Goal: Contribute content: Add original content to the website for others to see

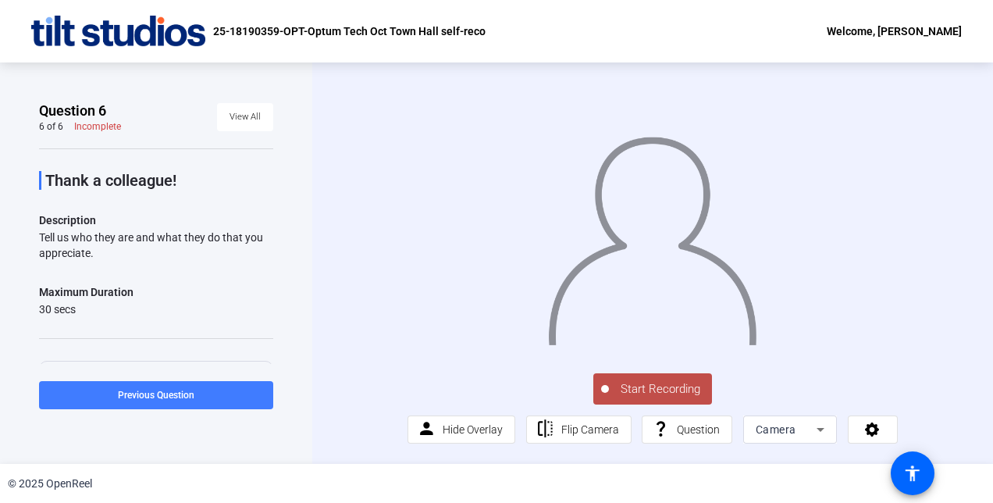
click at [137, 395] on span "Previous Question" at bounding box center [156, 395] width 77 height 11
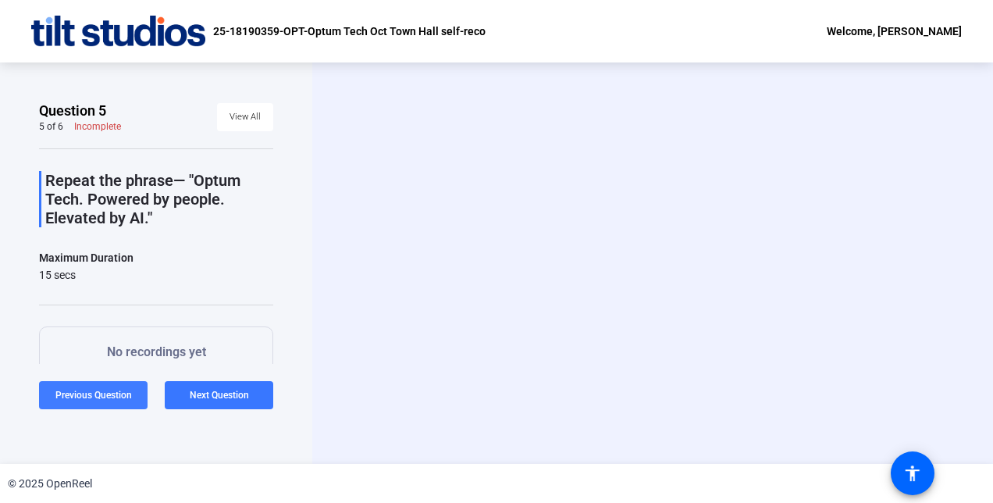
click at [99, 398] on span "Previous Question" at bounding box center [93, 395] width 77 height 11
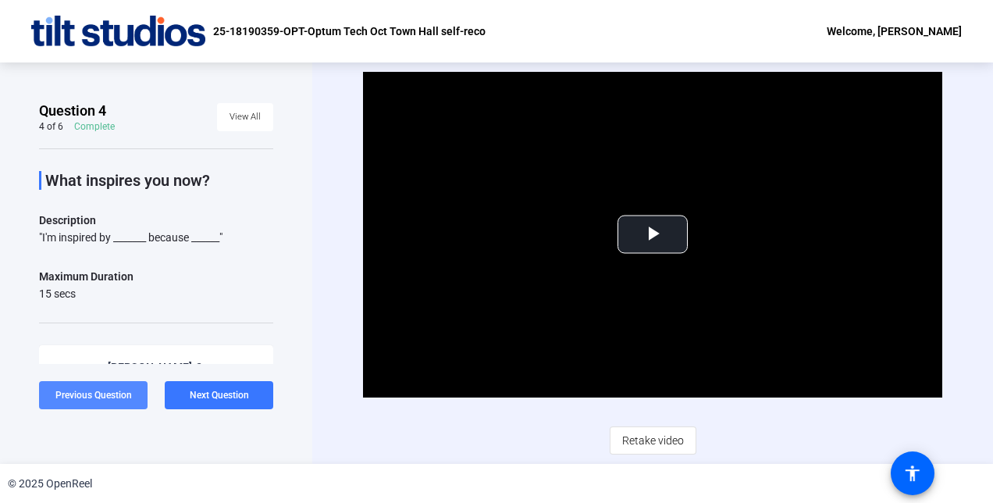
click at [99, 398] on span "Previous Question" at bounding box center [93, 395] width 77 height 11
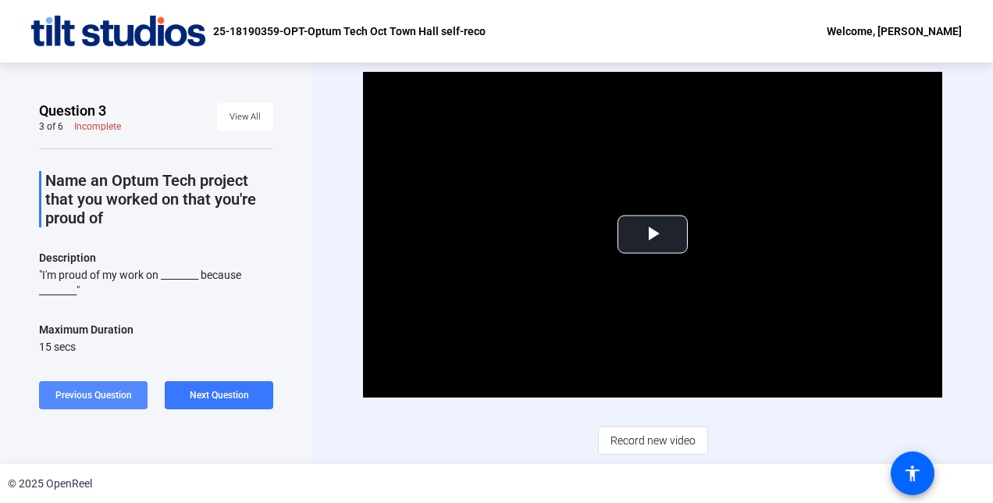
click at [99, 398] on span "Previous Question" at bounding box center [93, 395] width 77 height 11
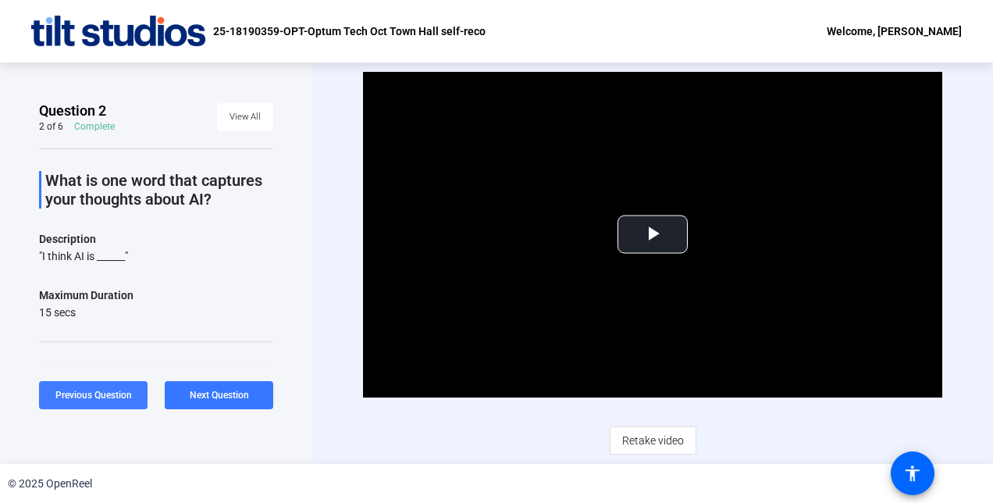
click at [99, 398] on span "Previous Question" at bounding box center [93, 395] width 77 height 11
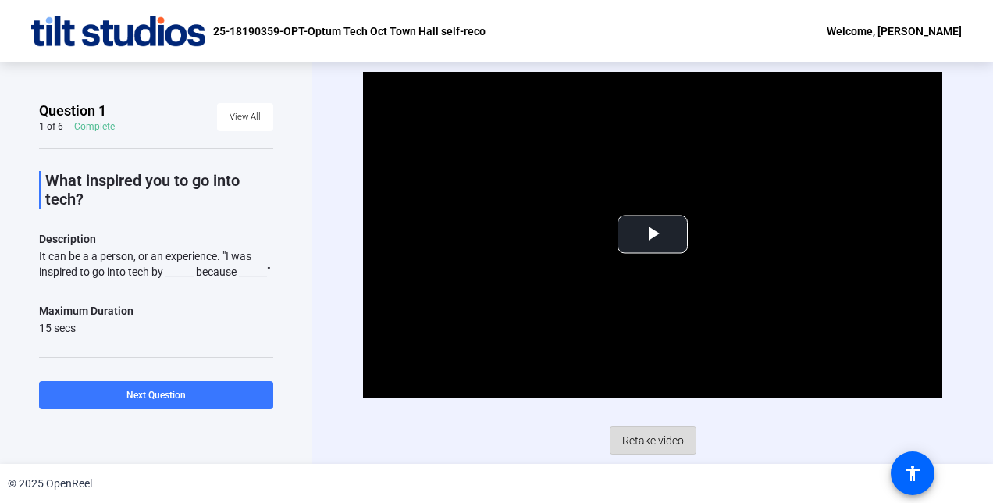
click at [652, 442] on span "Retake video" at bounding box center [653, 441] width 62 height 30
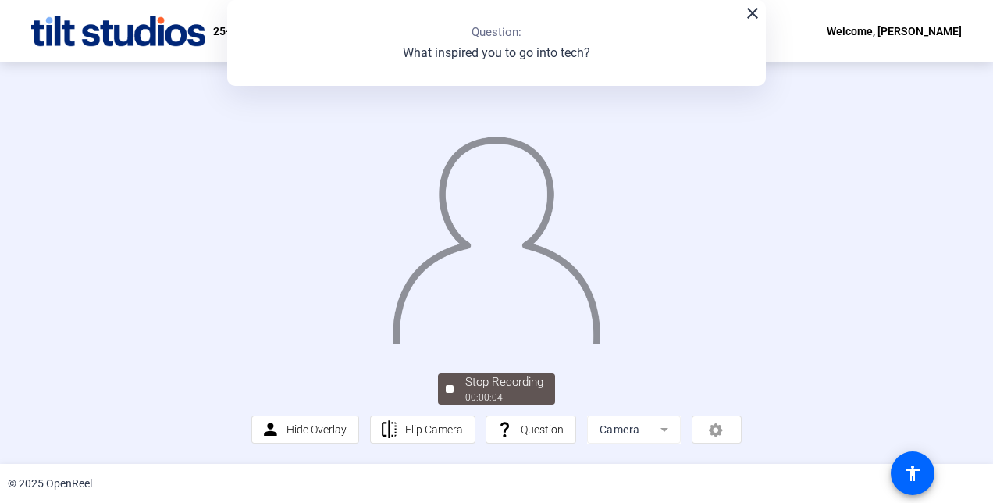
scroll to position [94, 0]
click at [476, 391] on div "Stop Recording" at bounding box center [504, 382] width 78 height 18
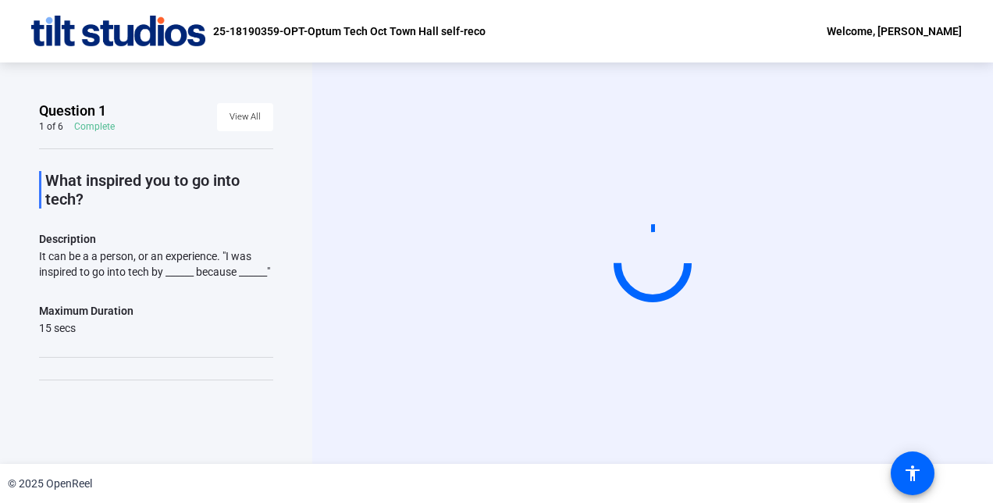
scroll to position [0, 0]
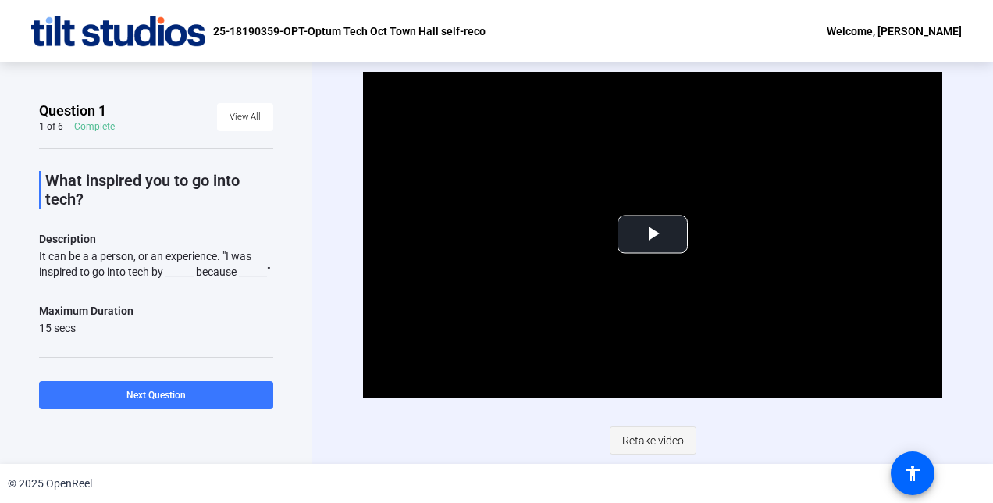
click at [654, 444] on span "Retake video" at bounding box center [653, 441] width 62 height 30
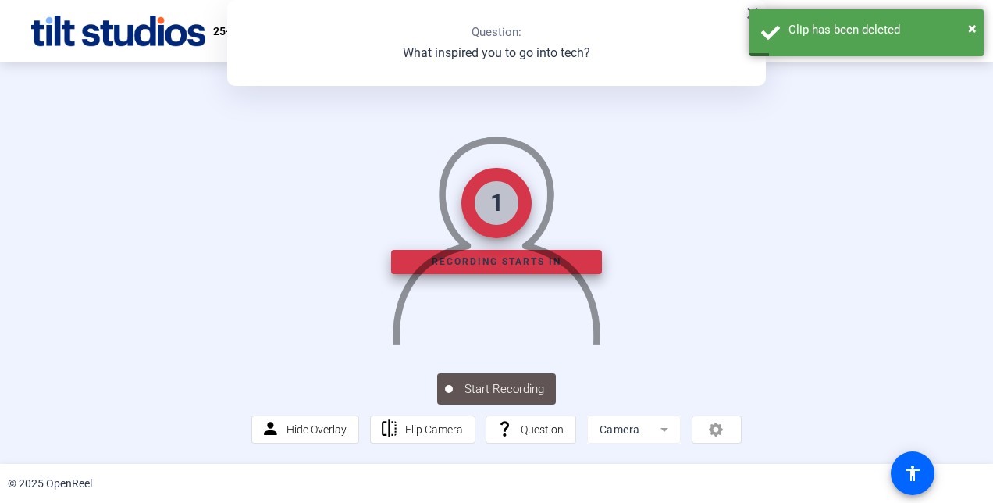
scroll to position [44, 0]
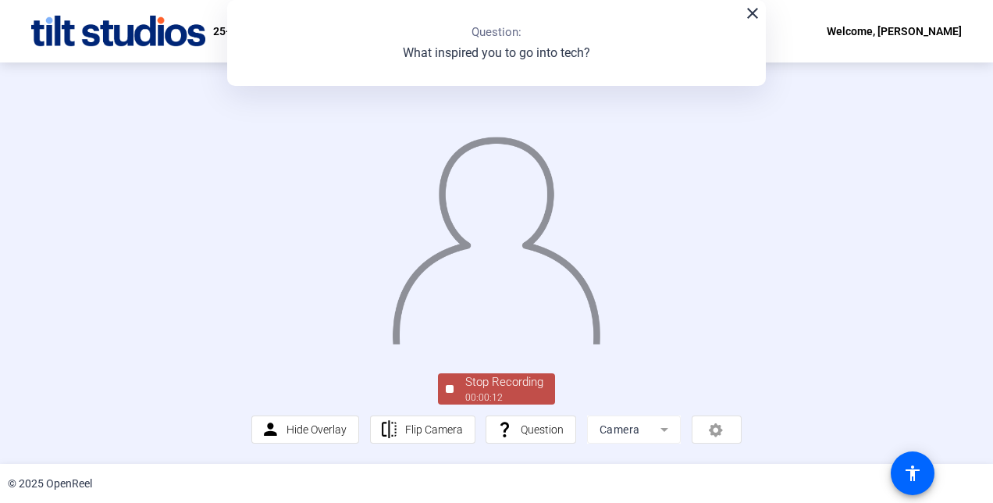
click at [475, 391] on div "Stop Recording" at bounding box center [504, 382] width 78 height 18
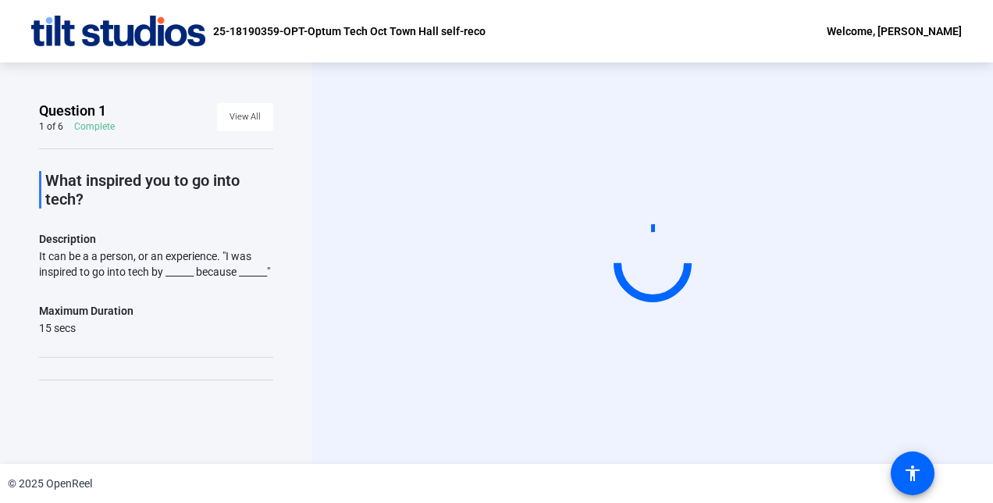
scroll to position [0, 0]
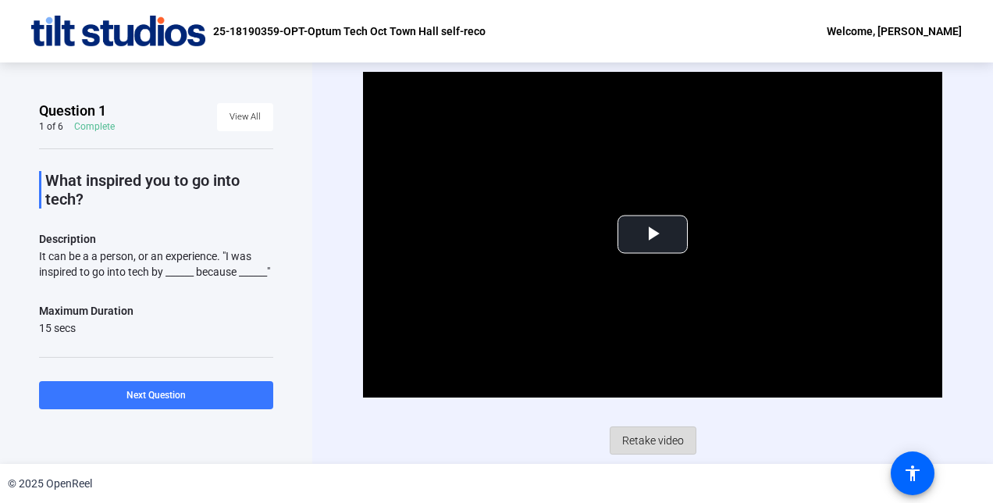
click at [661, 440] on span "Retake video" at bounding box center [653, 441] width 62 height 30
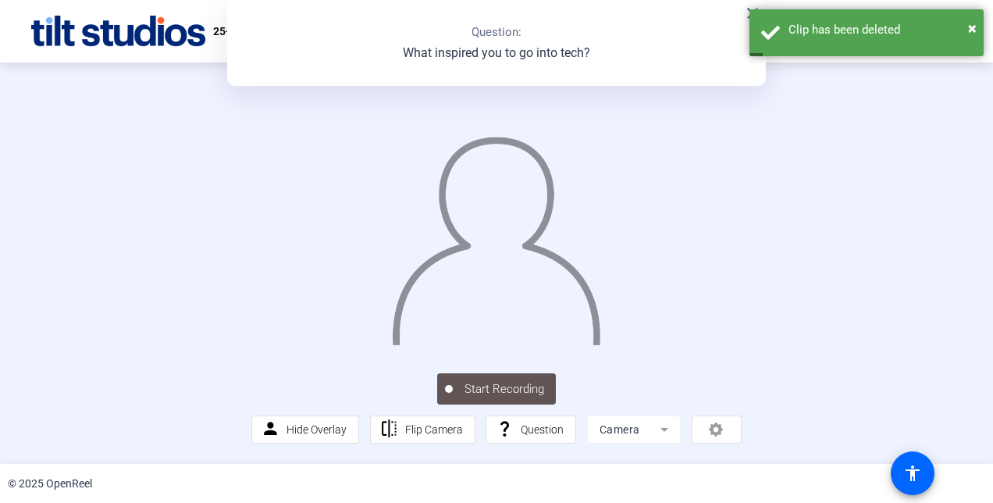
scroll to position [31, 0]
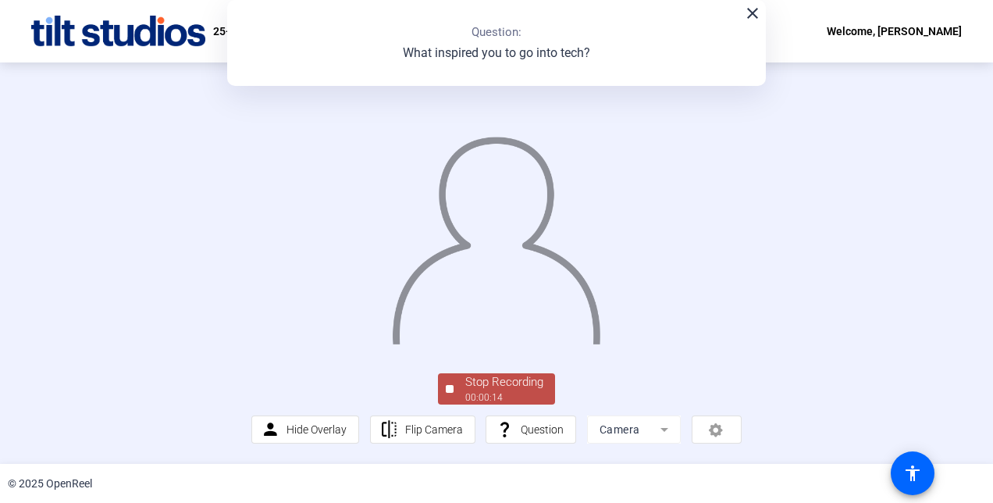
click at [511, 391] on div "Stop Recording" at bounding box center [504, 382] width 78 height 18
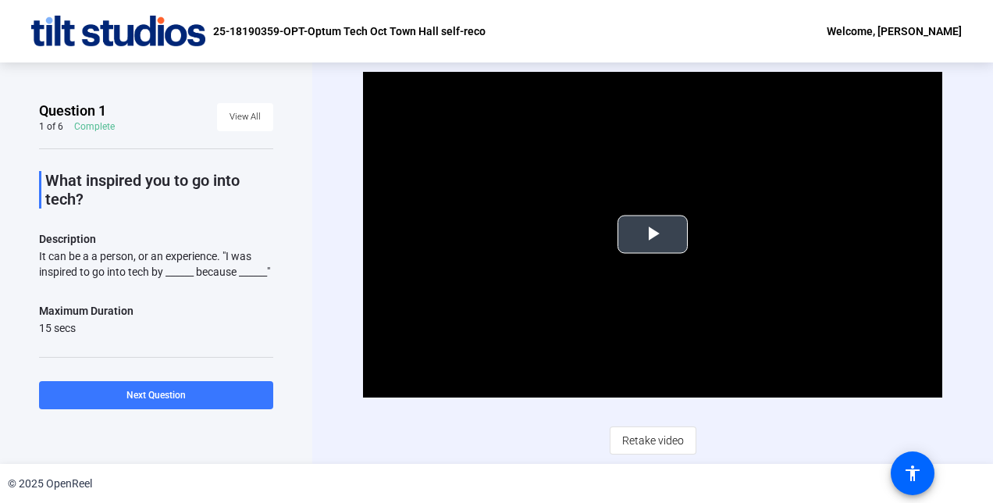
click at [653, 234] on span "Video Player" at bounding box center [653, 234] width 0 height 0
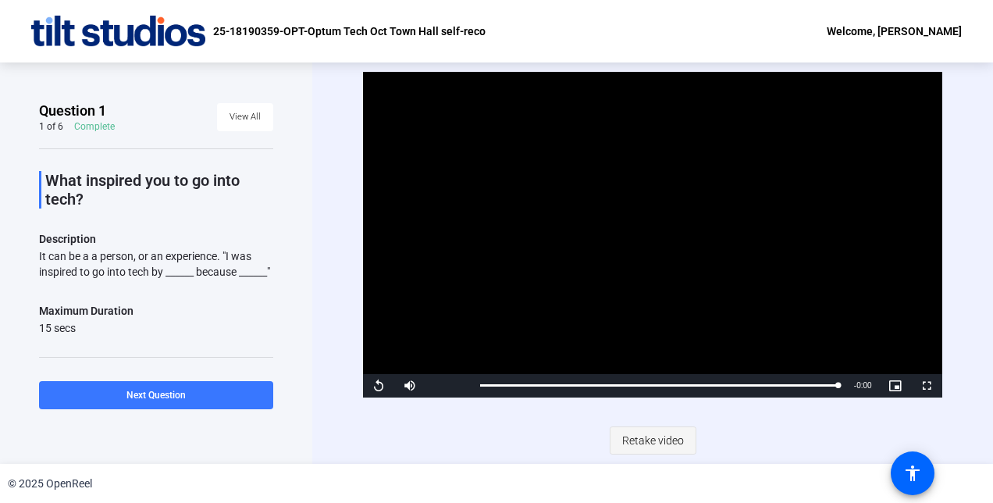
click at [651, 443] on span "Retake video" at bounding box center [653, 441] width 62 height 30
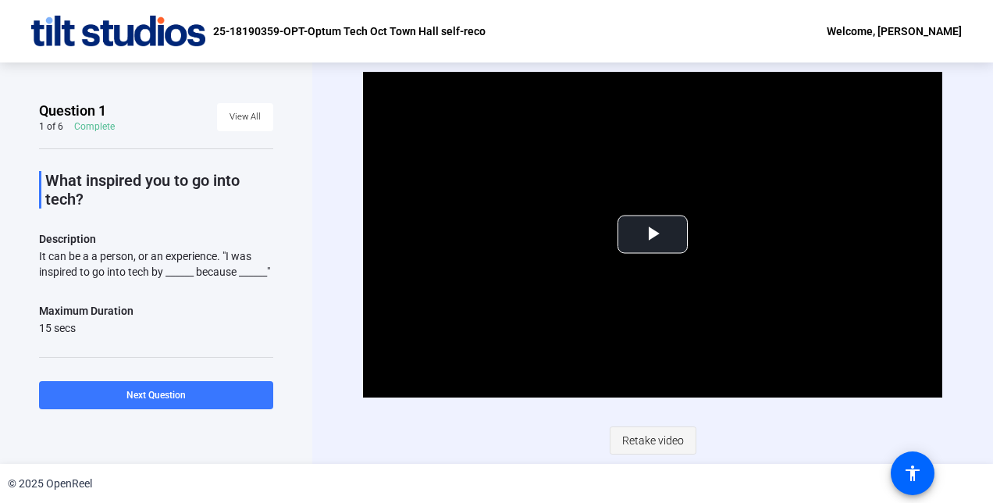
click at [656, 433] on span "Retake video" at bounding box center [653, 441] width 62 height 30
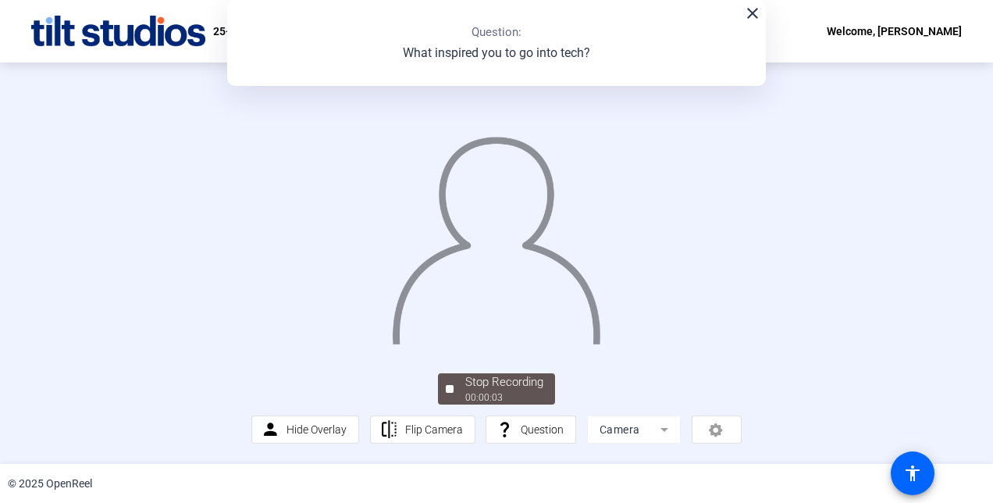
scroll to position [94, 0]
click at [454, 387] on span "Stop Recording 00:00:07" at bounding box center [505, 389] width 102 height 32
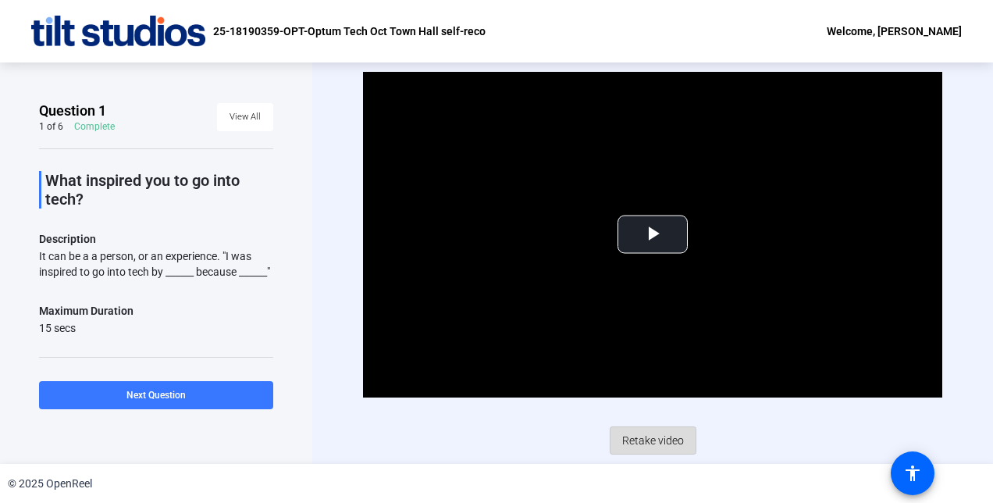
click at [655, 436] on span "Retake video" at bounding box center [653, 441] width 62 height 30
click at [653, 234] on span "Video Player" at bounding box center [653, 234] width 0 height 0
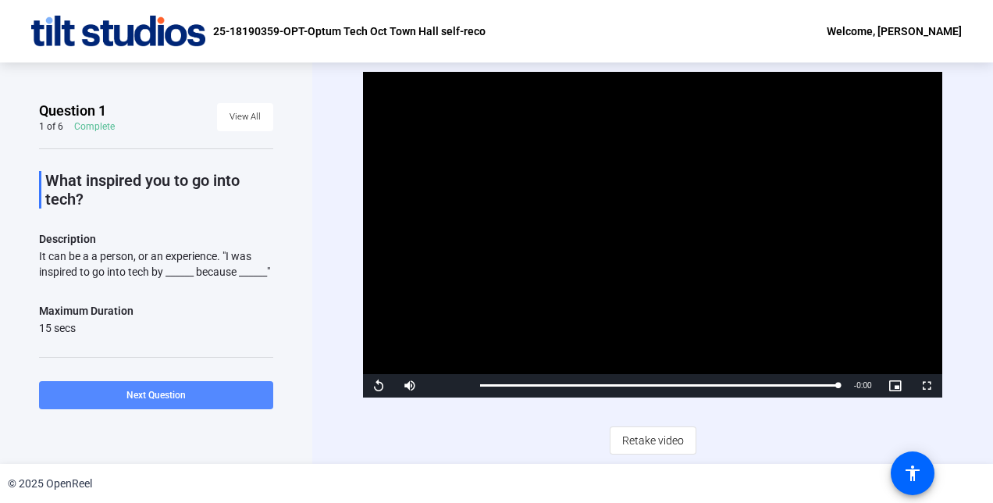
click at [159, 394] on span "Next Question" at bounding box center [156, 395] width 59 height 11
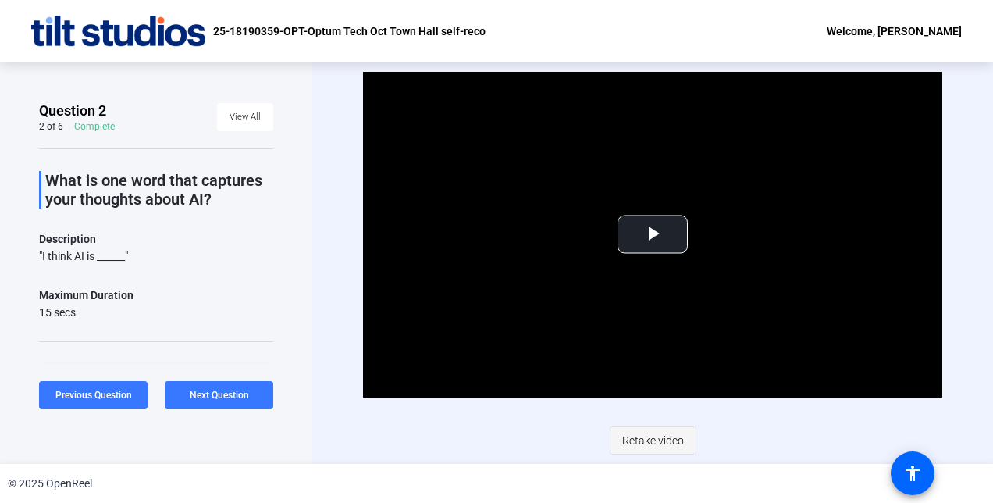
click at [651, 440] on span "Retake video" at bounding box center [653, 441] width 62 height 30
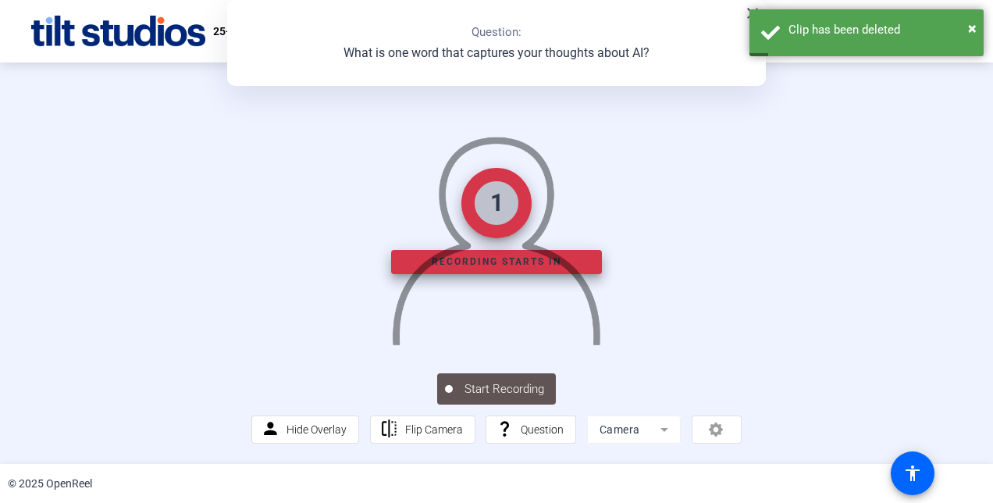
scroll to position [61, 0]
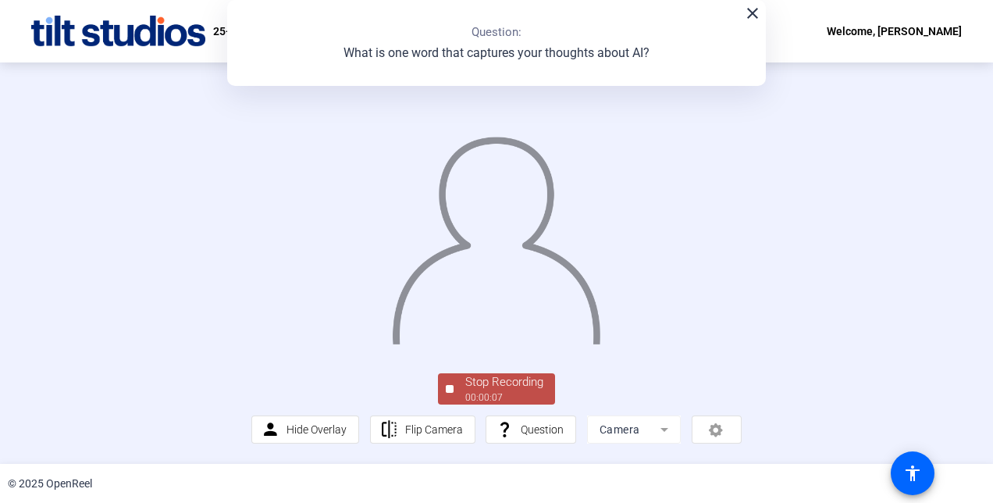
click at [483, 405] on div "00:00:07" at bounding box center [504, 397] width 78 height 14
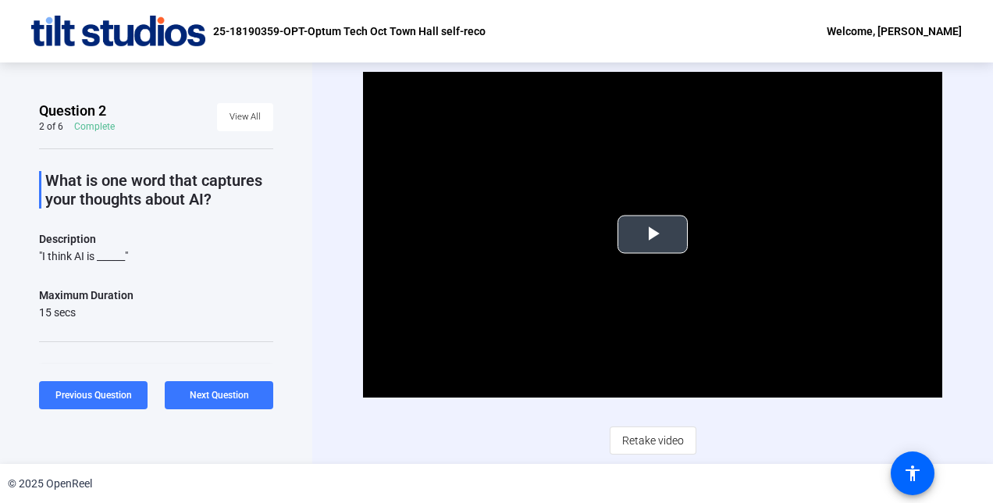
click at [653, 234] on span "Video Player" at bounding box center [653, 234] width 0 height 0
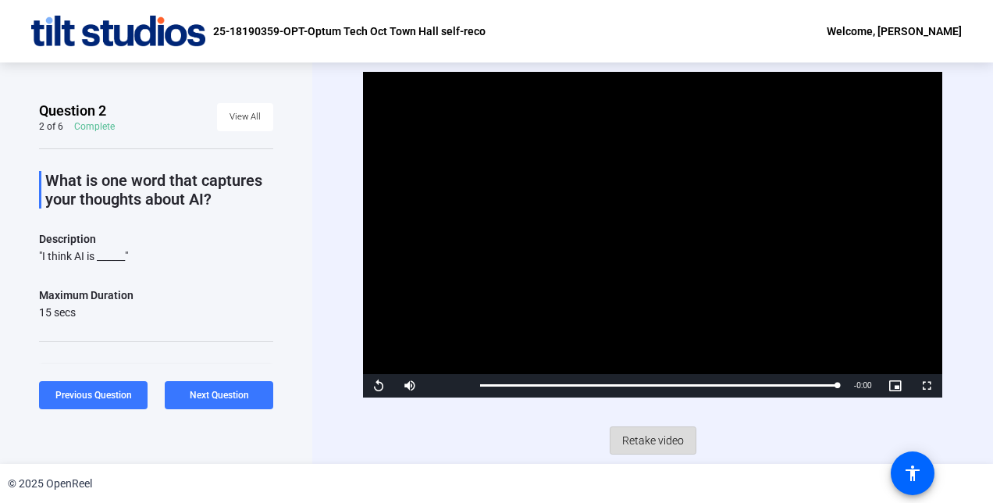
click at [640, 442] on span "Retake video" at bounding box center [653, 441] width 62 height 30
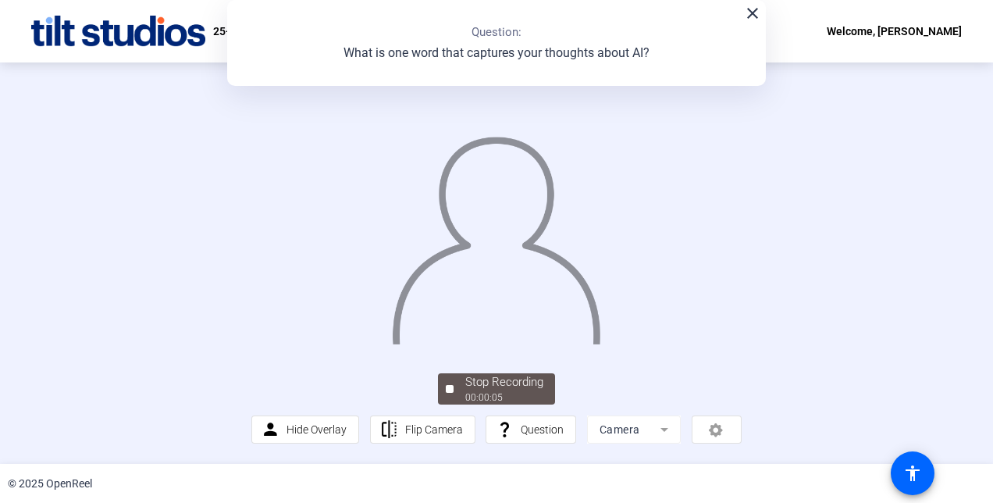
drag, startPoint x: 985, startPoint y: 317, endPoint x: 991, endPoint y: 383, distance: 65.9
click at [991, 383] on div "Question 2 2 of 6 Complete View All What is one word that captures your thought…" at bounding box center [496, 262] width 993 height 401
click at [498, 391] on div "Stop Recording" at bounding box center [504, 382] width 78 height 18
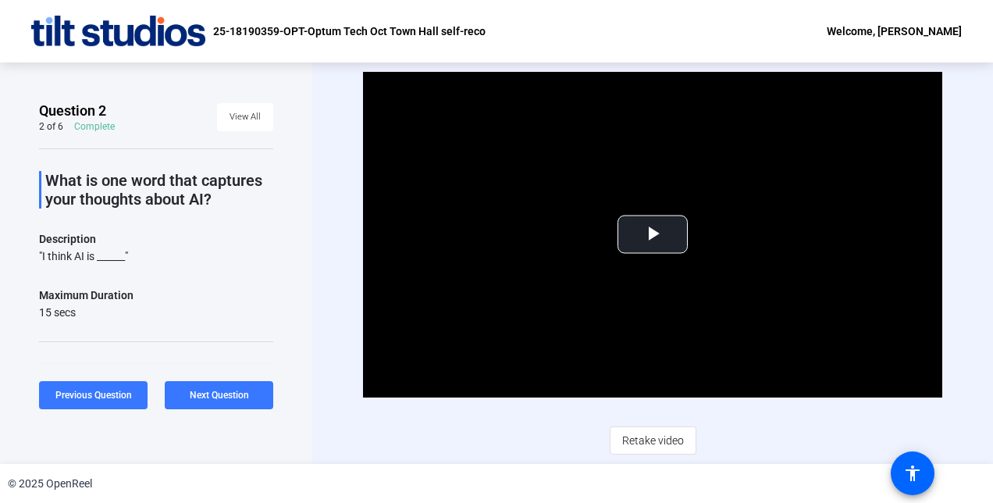
click at [653, 234] on span "Video Player" at bounding box center [653, 234] width 0 height 0
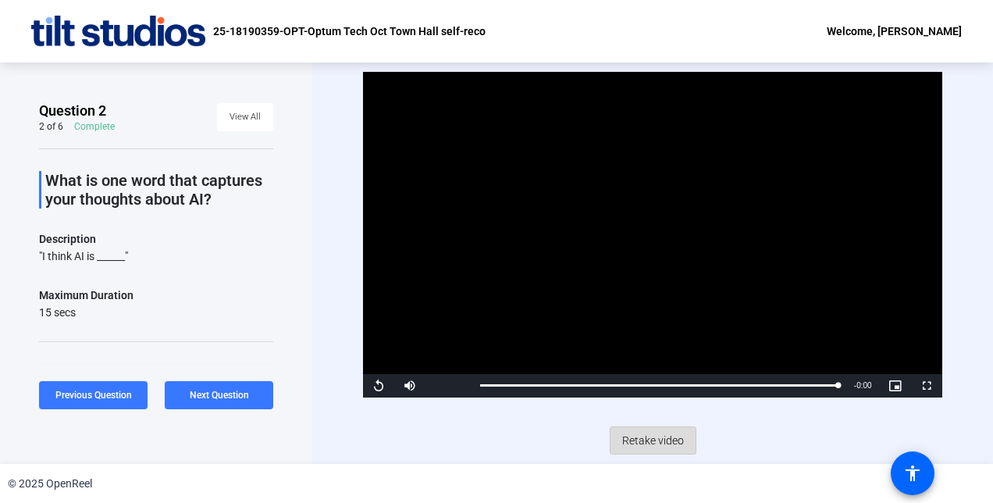
click at [654, 439] on span "Retake video" at bounding box center [653, 441] width 62 height 30
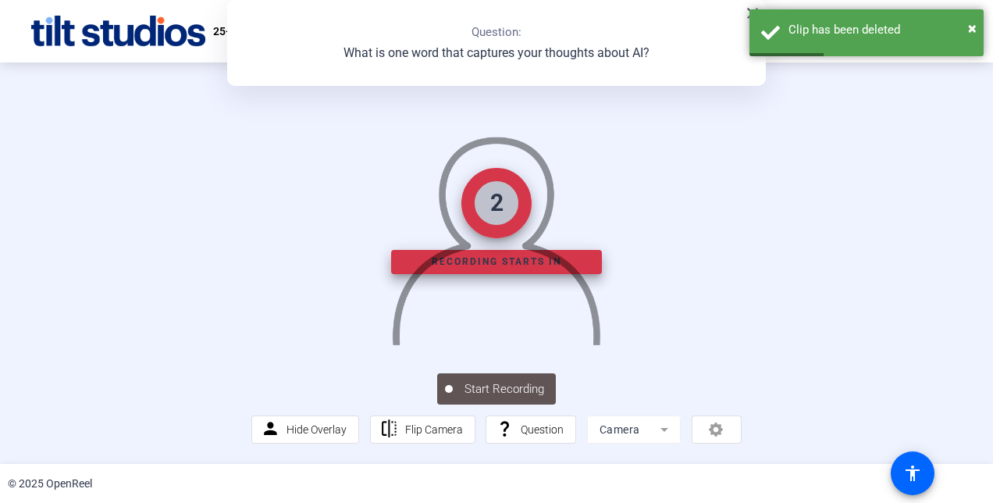
scroll to position [70, 0]
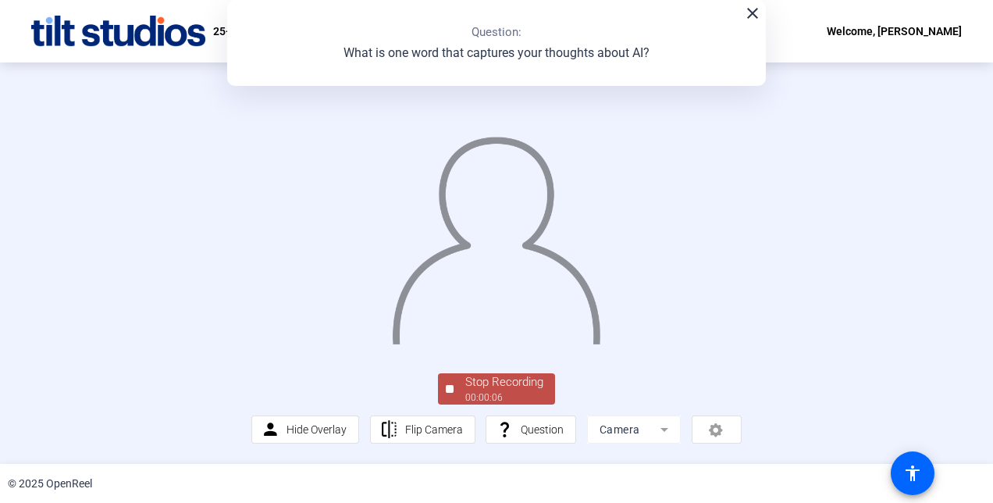
click at [496, 391] on div "Stop Recording" at bounding box center [504, 382] width 78 height 18
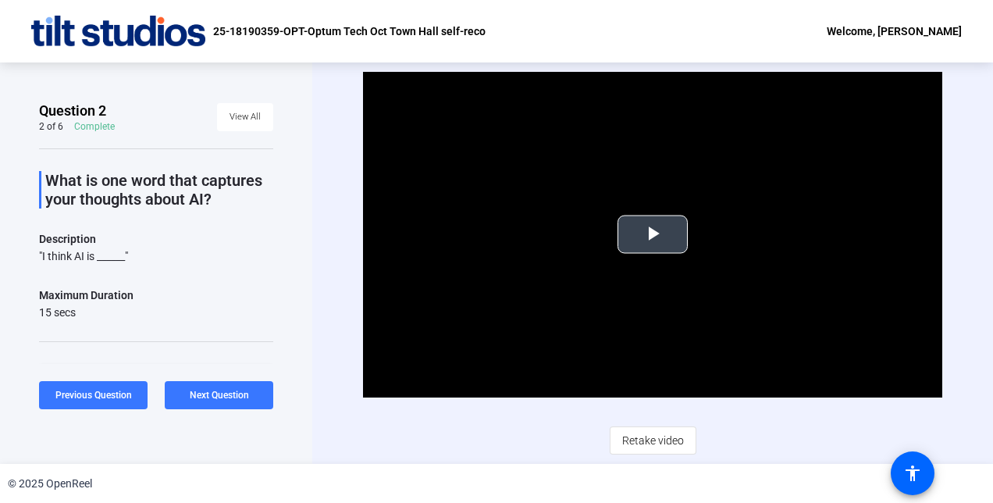
click at [653, 234] on span "Video Player" at bounding box center [653, 234] width 0 height 0
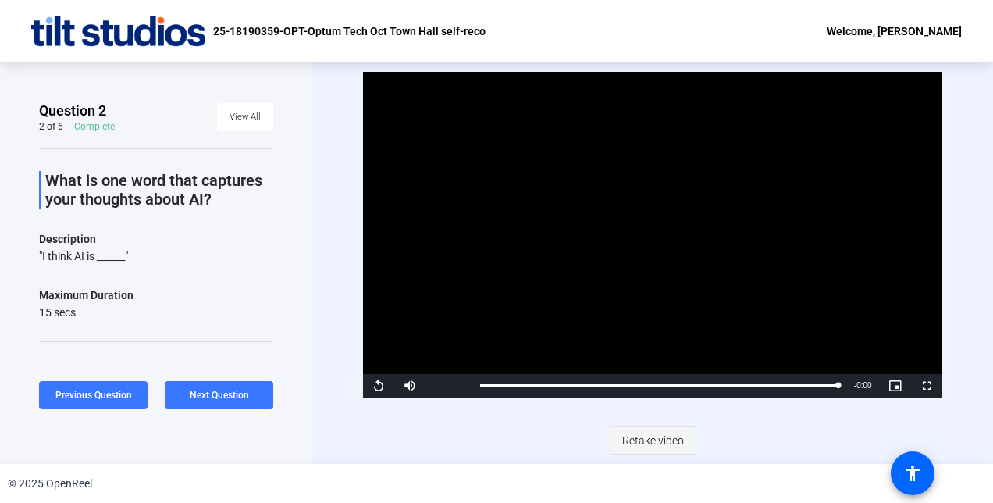
click at [651, 437] on span "Retake video" at bounding box center [653, 441] width 62 height 30
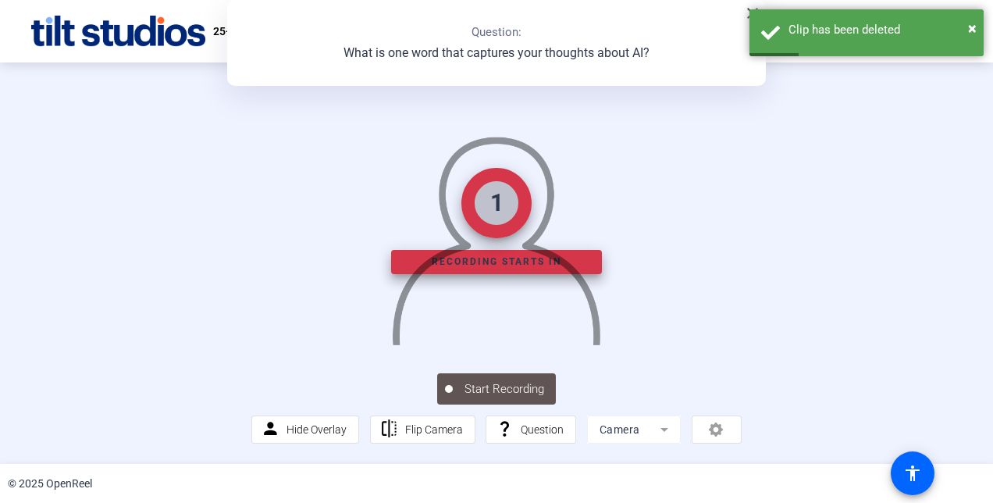
scroll to position [36, 0]
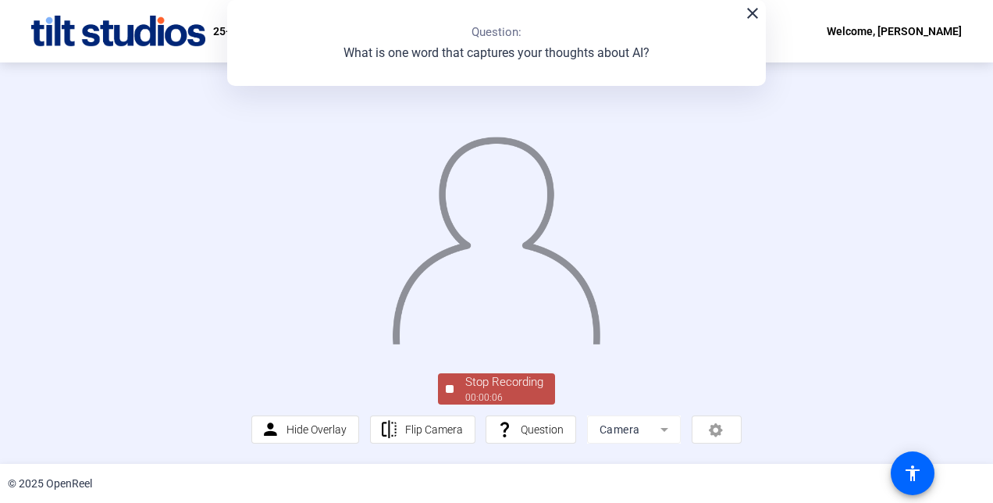
click at [507, 405] on div "00:00:06" at bounding box center [504, 397] width 78 height 14
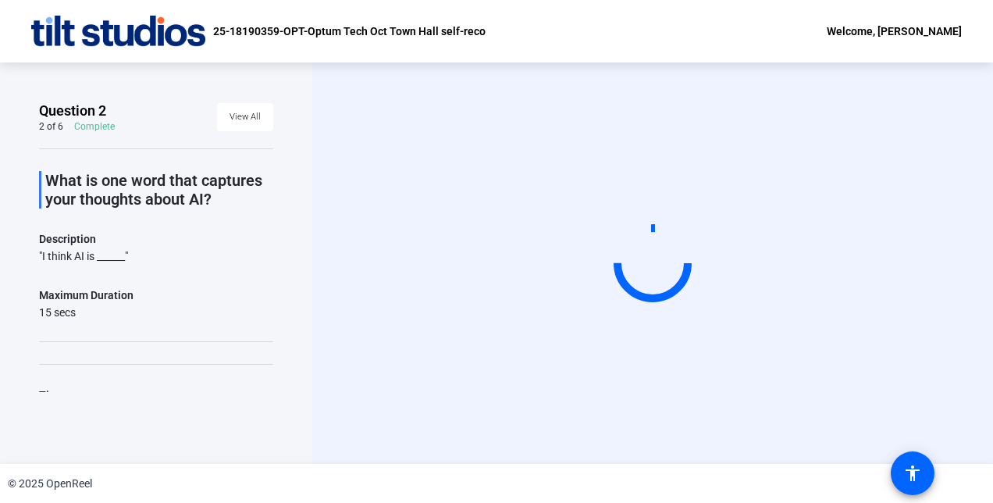
scroll to position [0, 0]
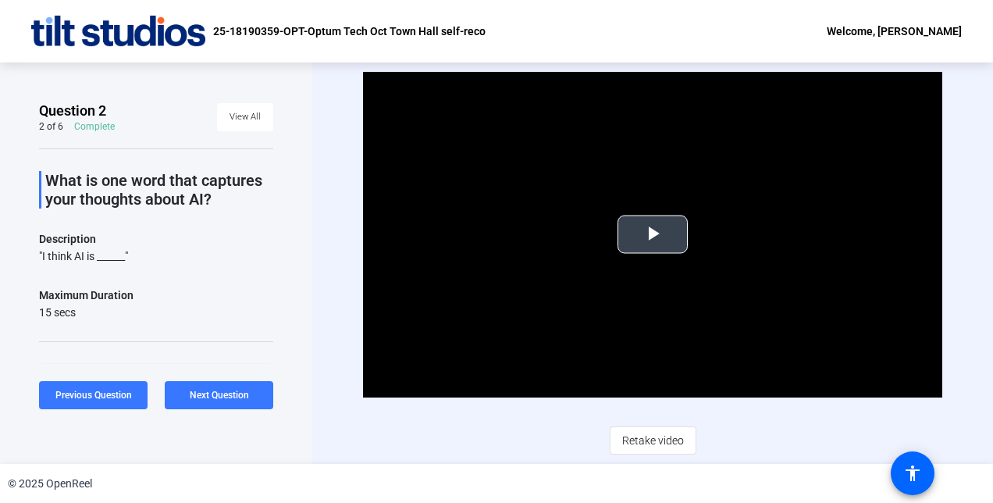
click at [653, 234] on span "Video Player" at bounding box center [653, 234] width 0 height 0
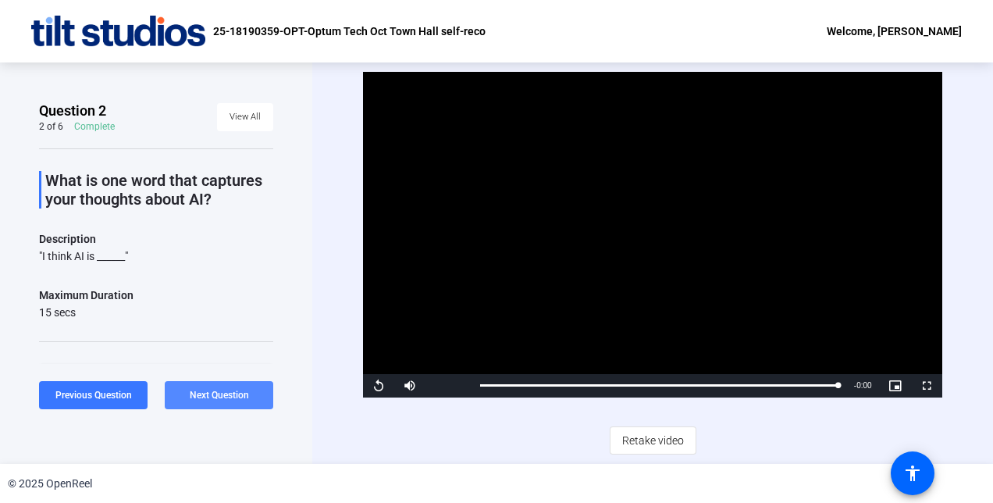
click at [223, 392] on span "Next Question" at bounding box center [219, 395] width 59 height 11
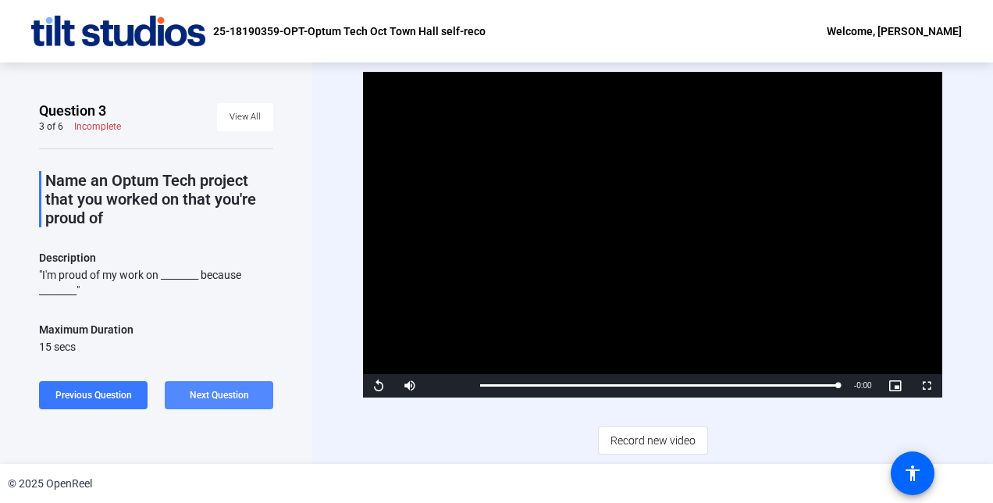
click at [225, 392] on span "Next Question" at bounding box center [219, 395] width 59 height 11
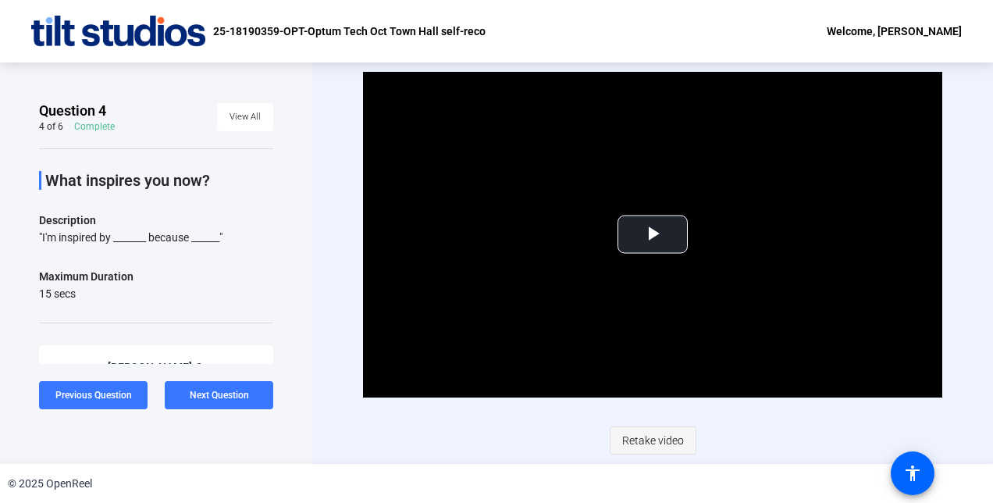
click at [656, 433] on span "Retake video" at bounding box center [653, 441] width 62 height 30
click at [653, 234] on span "Video Player" at bounding box center [653, 234] width 0 height 0
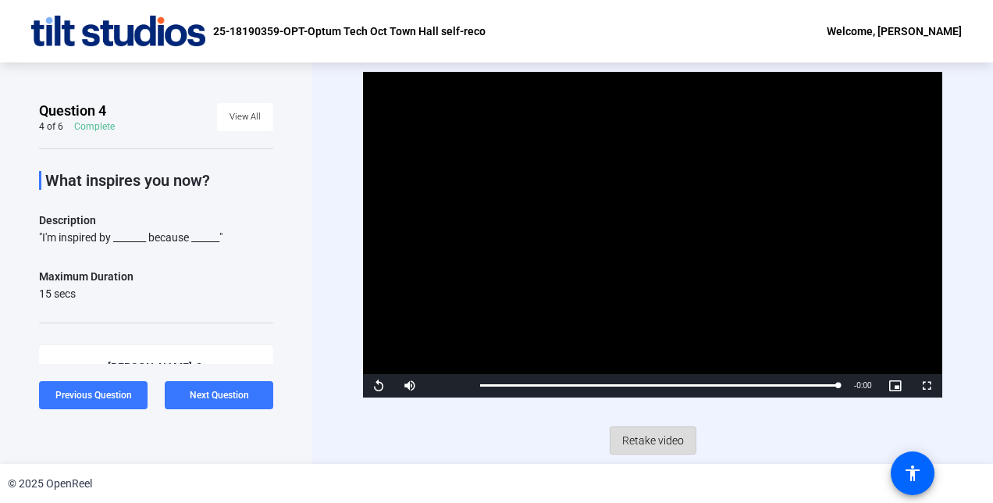
click at [653, 439] on span "Retake video" at bounding box center [653, 441] width 62 height 30
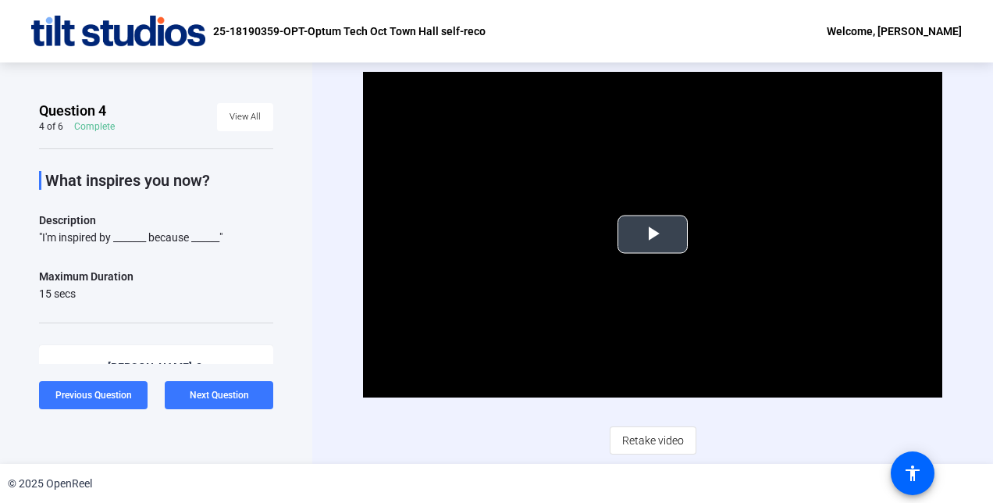
click at [653, 234] on span "Video Player" at bounding box center [653, 234] width 0 height 0
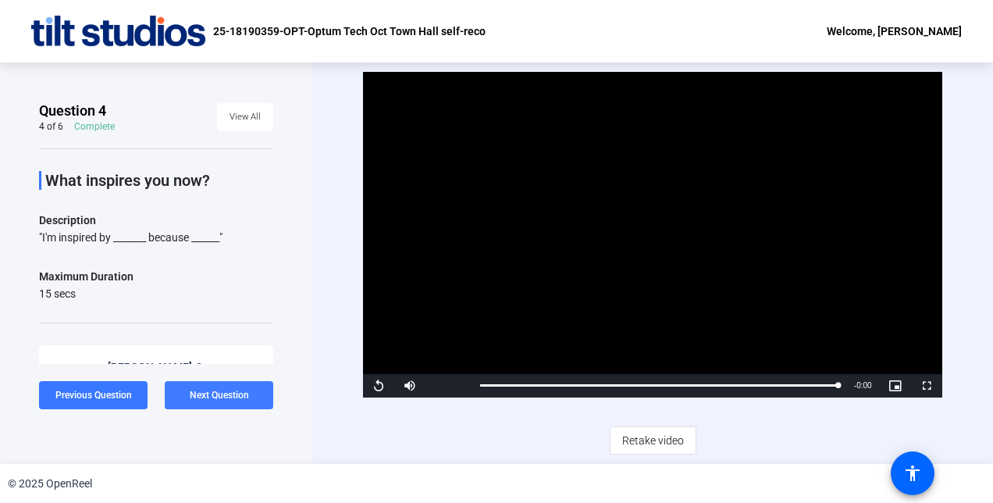
click at [209, 394] on span "Next Question" at bounding box center [219, 395] width 59 height 11
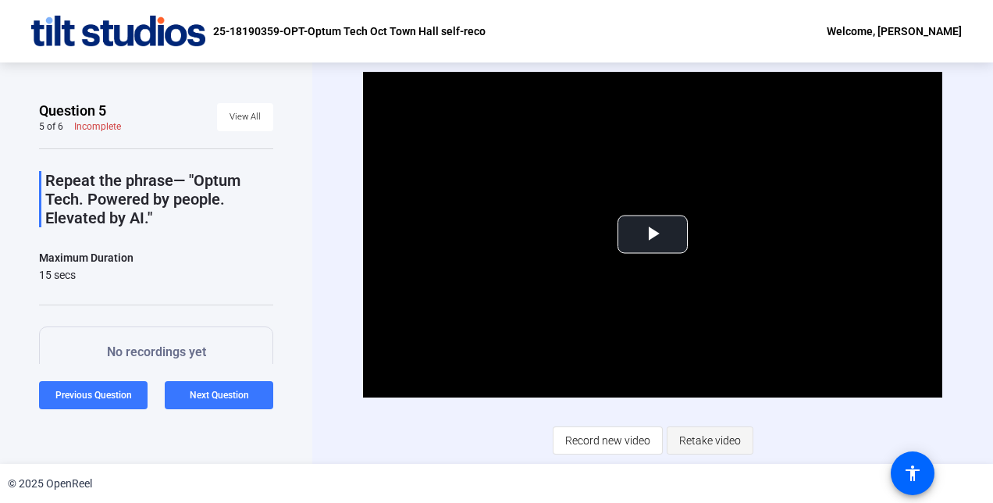
click at [714, 437] on span "Retake video" at bounding box center [710, 441] width 62 height 30
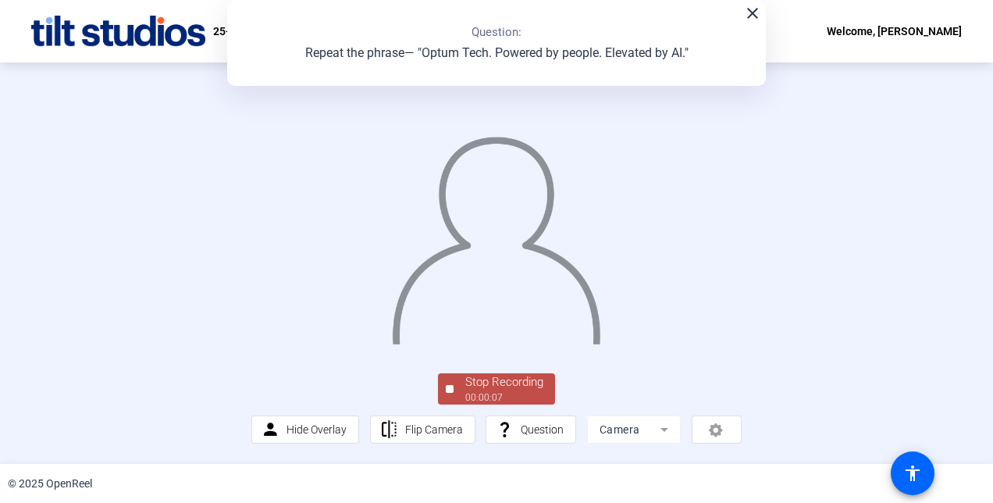
scroll to position [94, 0]
click at [515, 397] on div "00:00:08" at bounding box center [504, 397] width 78 height 14
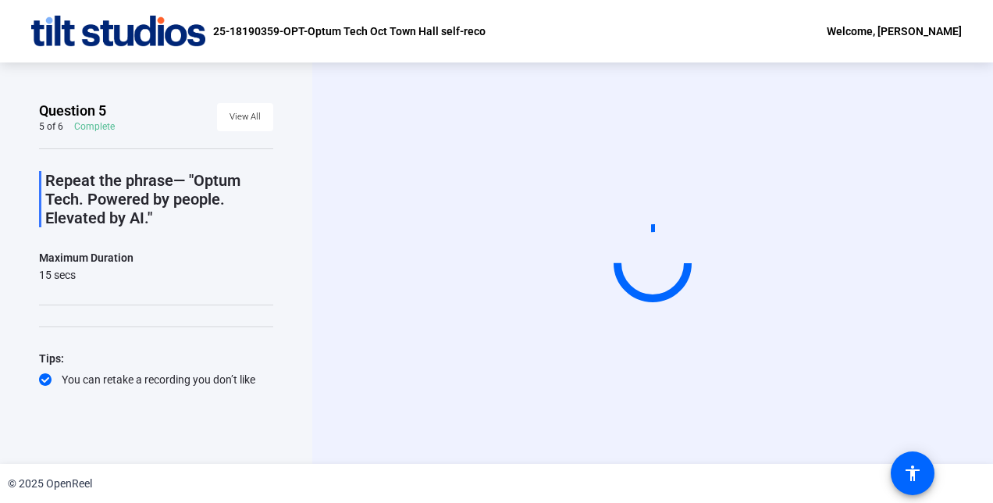
scroll to position [0, 0]
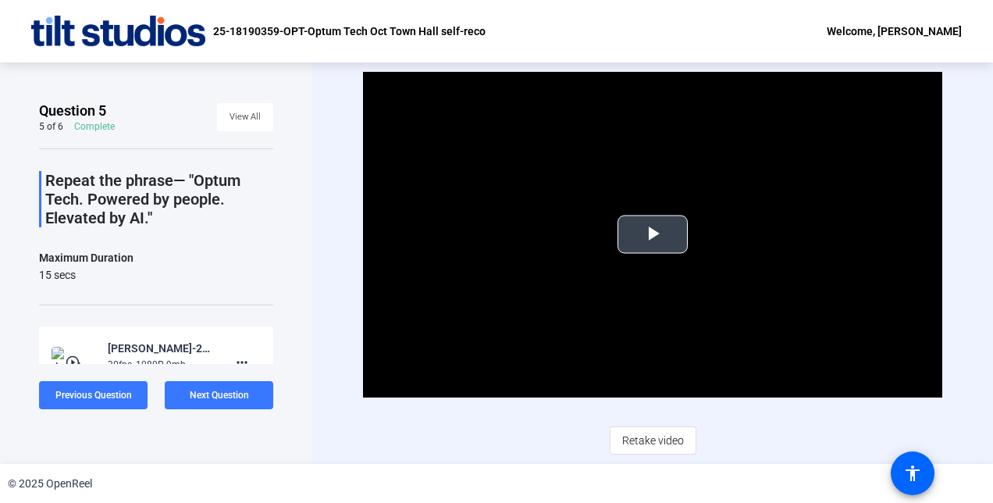
click at [653, 234] on span "Video Player" at bounding box center [653, 234] width 0 height 0
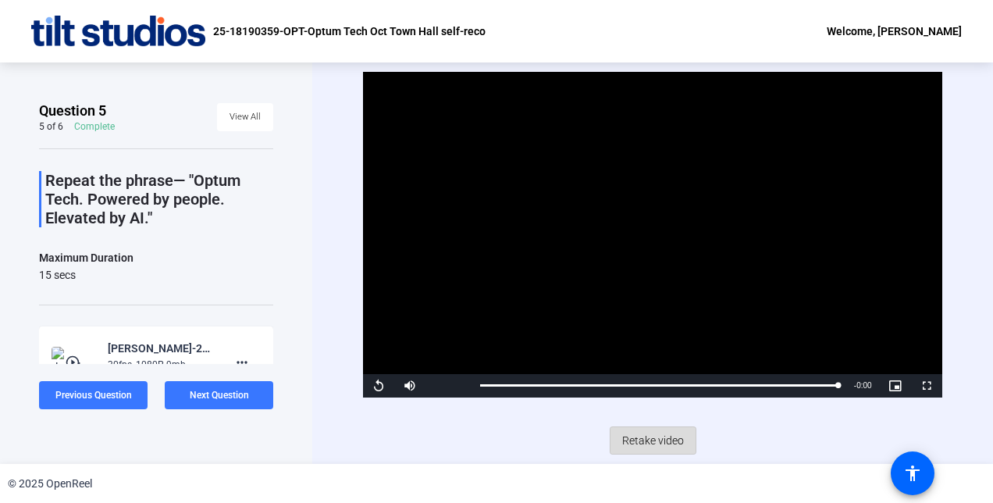
click at [653, 433] on span "Retake video" at bounding box center [653, 441] width 62 height 30
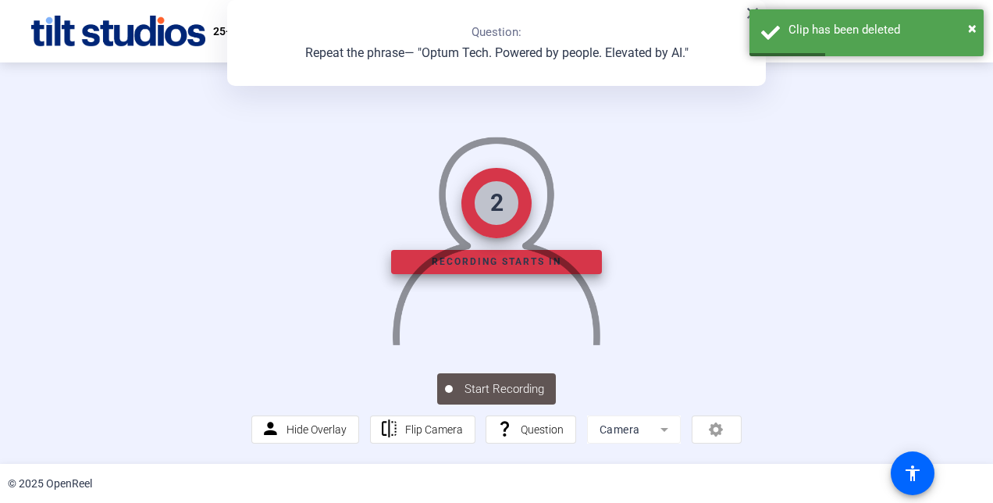
scroll to position [57, 0]
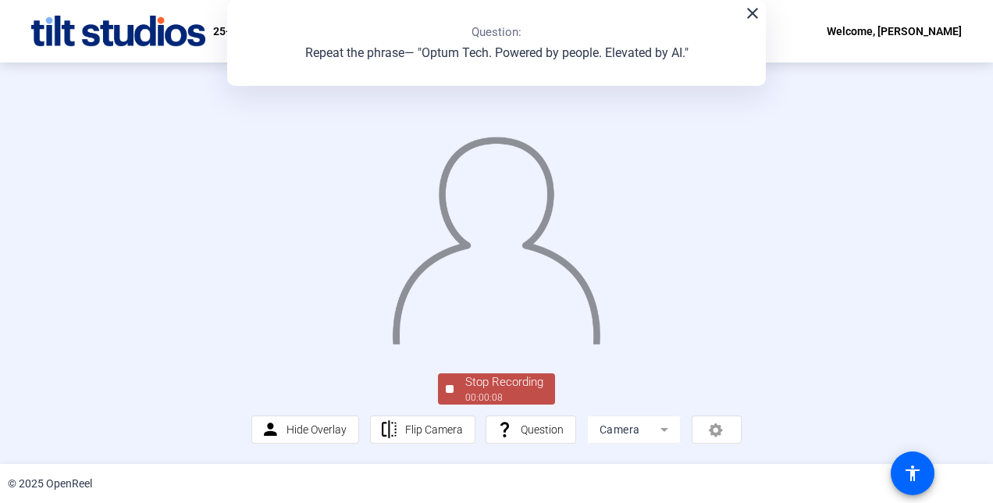
click at [496, 405] on div "00:00:08" at bounding box center [504, 397] width 78 height 14
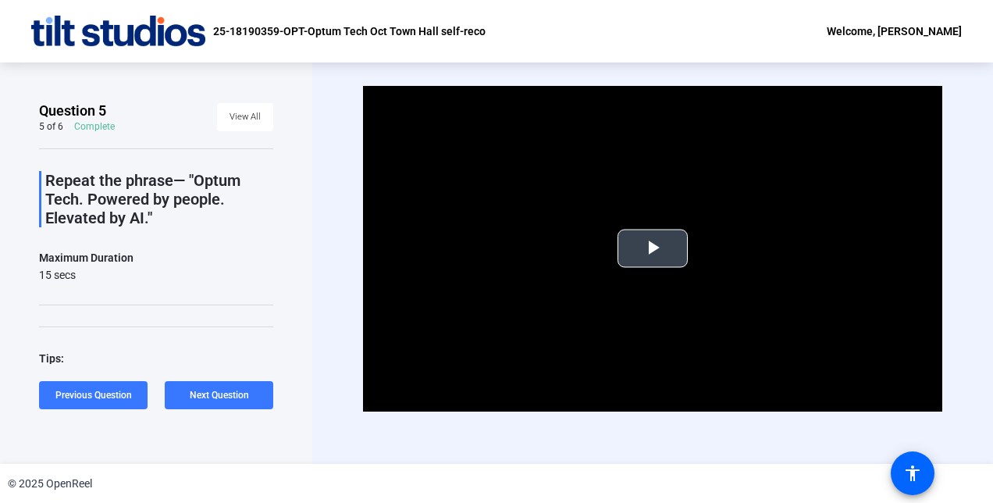
click at [657, 253] on button "Play Video" at bounding box center [653, 249] width 70 height 38
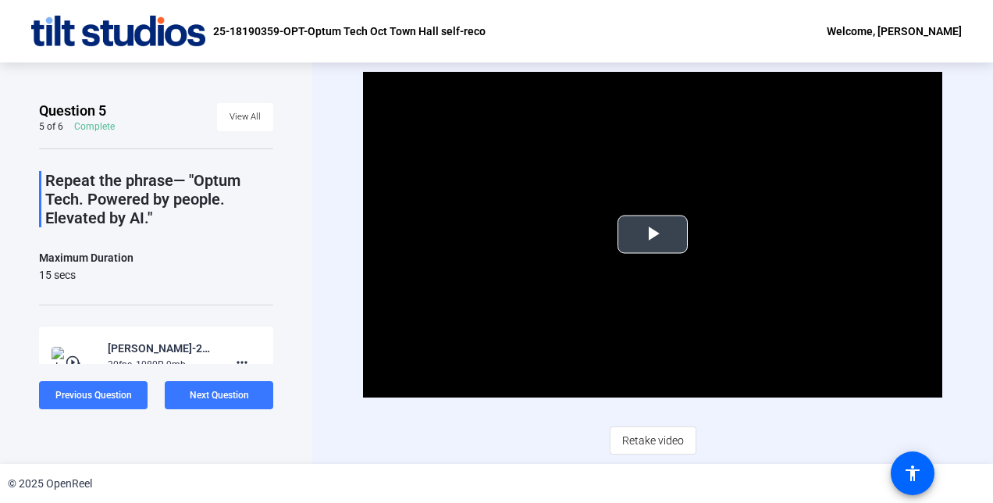
click at [653, 234] on span "Video Player" at bounding box center [653, 234] width 0 height 0
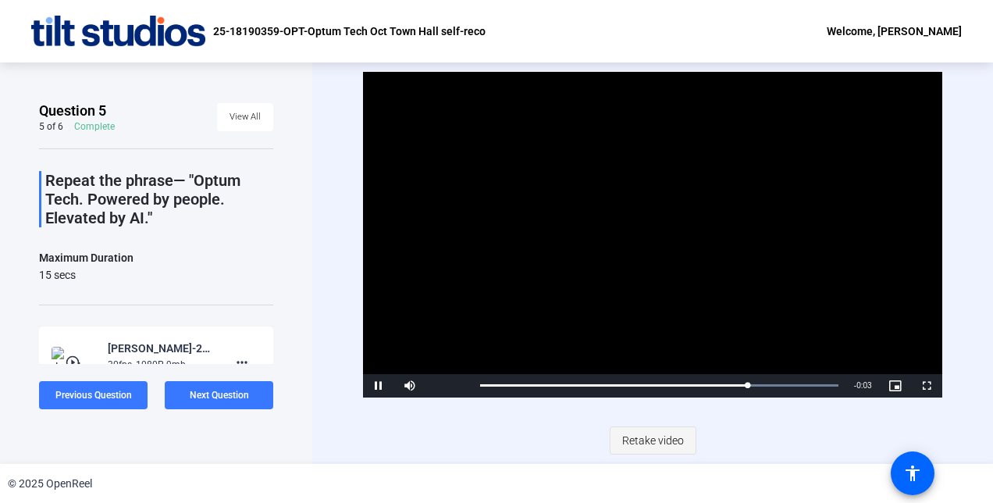
click at [654, 440] on span "Retake video" at bounding box center [653, 441] width 62 height 30
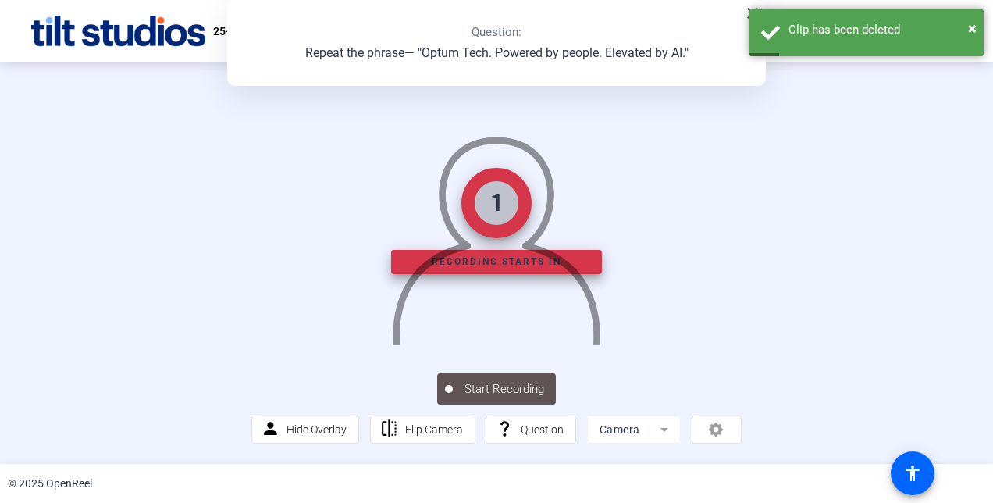
scroll to position [55, 0]
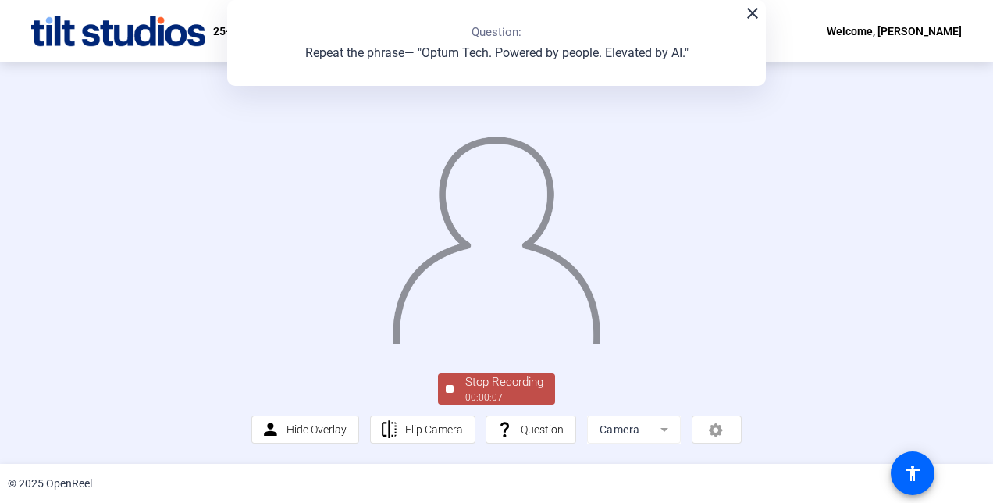
click at [501, 391] on div "Stop Recording" at bounding box center [504, 382] width 78 height 18
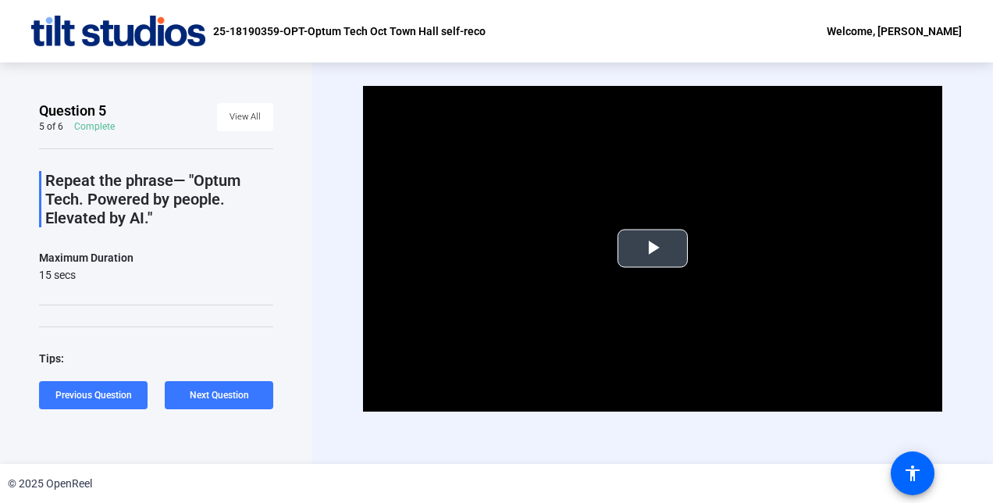
click at [653, 248] on span "Video Player" at bounding box center [653, 248] width 0 height 0
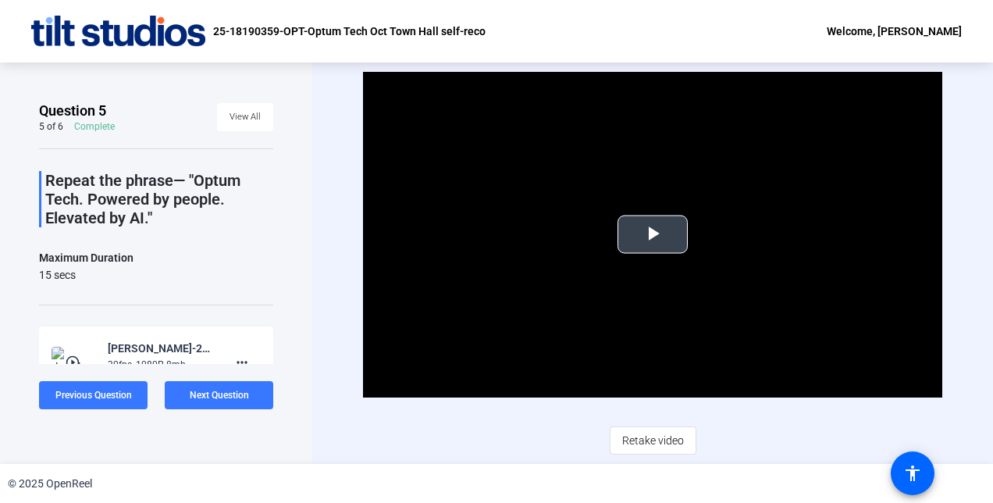
click at [653, 234] on span "Video Player" at bounding box center [653, 234] width 0 height 0
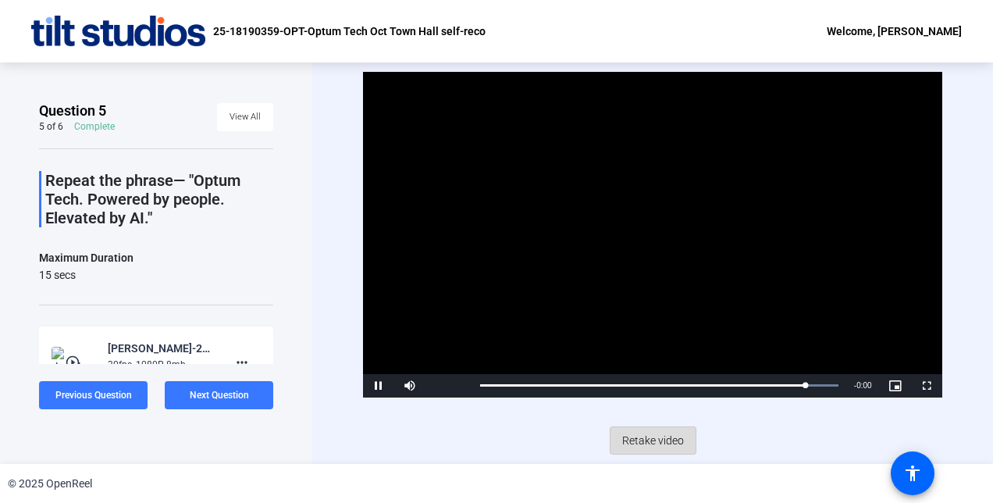
click at [651, 437] on span "Retake video" at bounding box center [653, 441] width 62 height 30
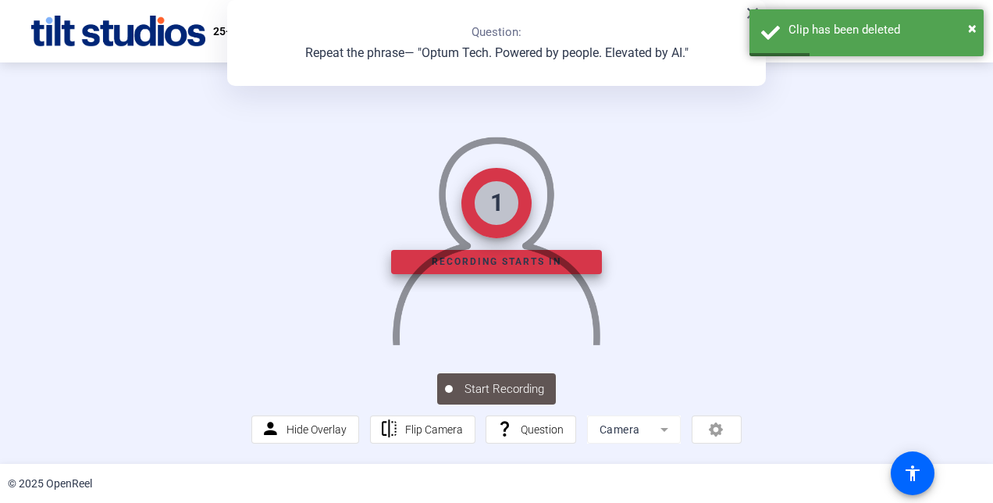
scroll to position [58, 0]
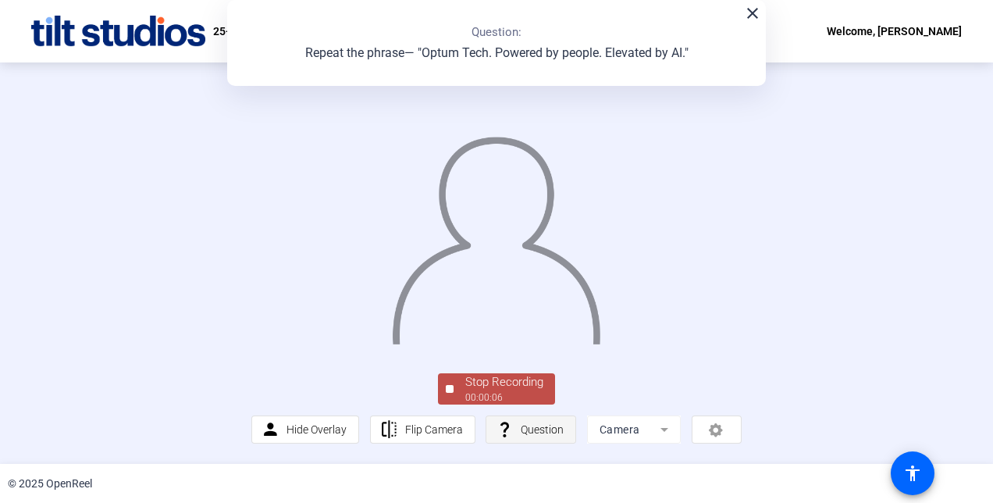
click at [514, 448] on span at bounding box center [531, 429] width 89 height 37
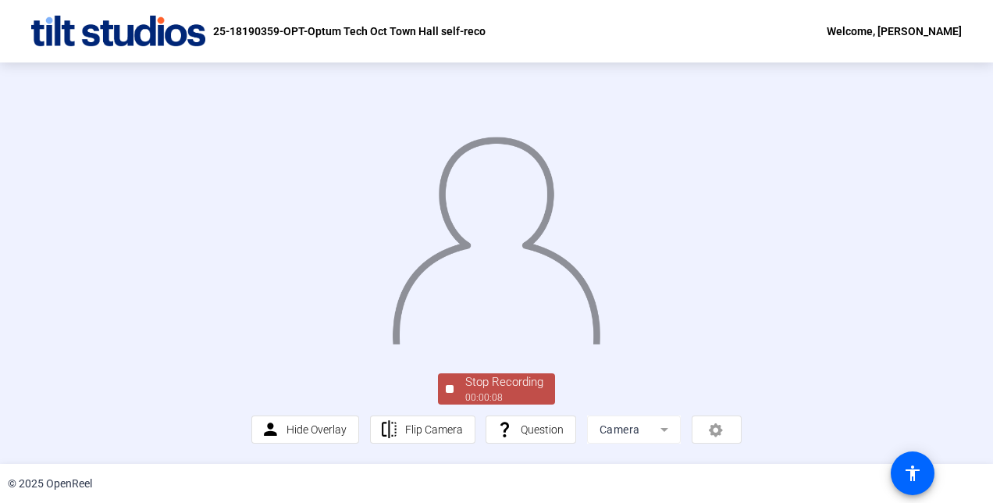
click at [514, 391] on div "Stop Recording" at bounding box center [504, 382] width 78 height 18
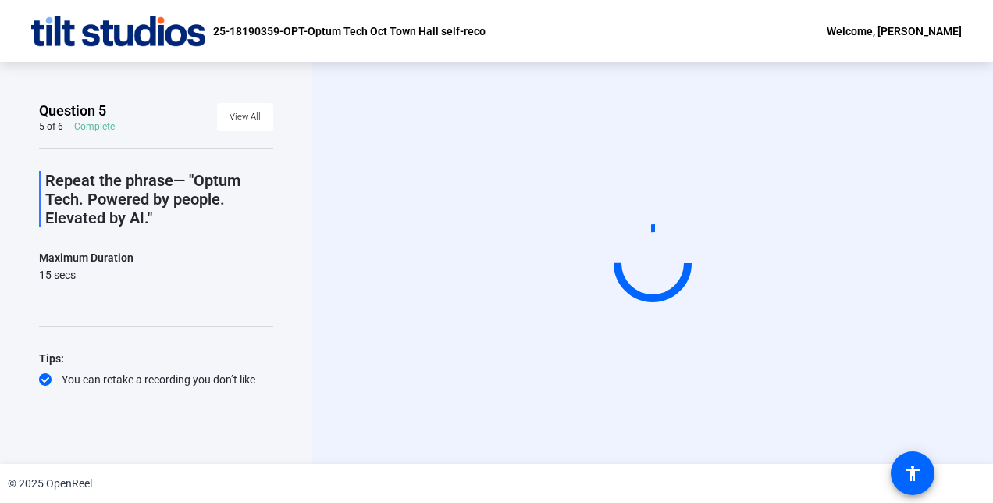
scroll to position [0, 0]
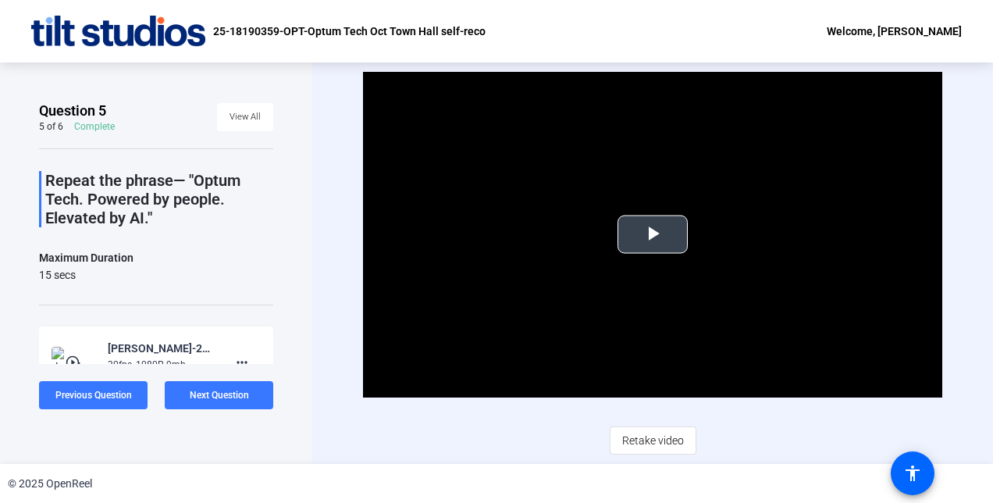
click at [653, 234] on span "Video Player" at bounding box center [653, 234] width 0 height 0
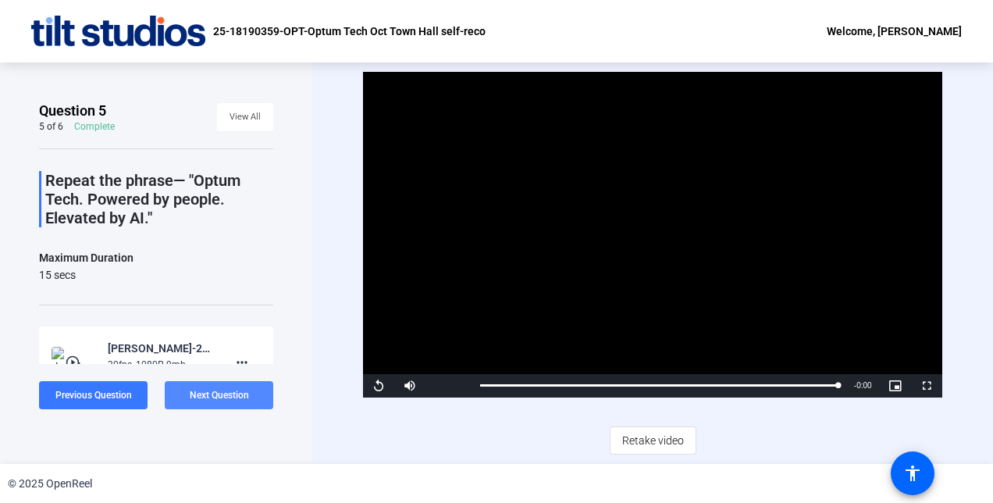
click at [228, 394] on span "Next Question" at bounding box center [219, 395] width 59 height 11
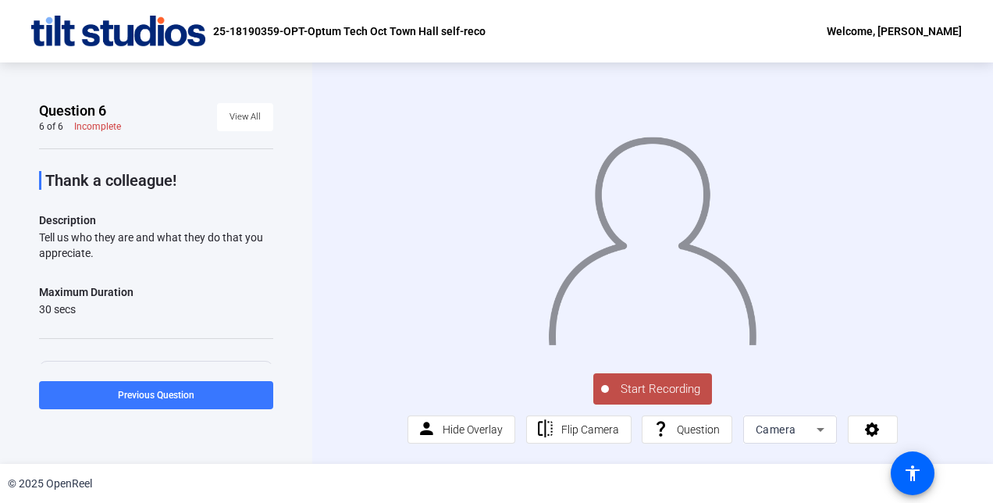
click at [651, 398] on span "Start Recording" at bounding box center [660, 389] width 103 height 18
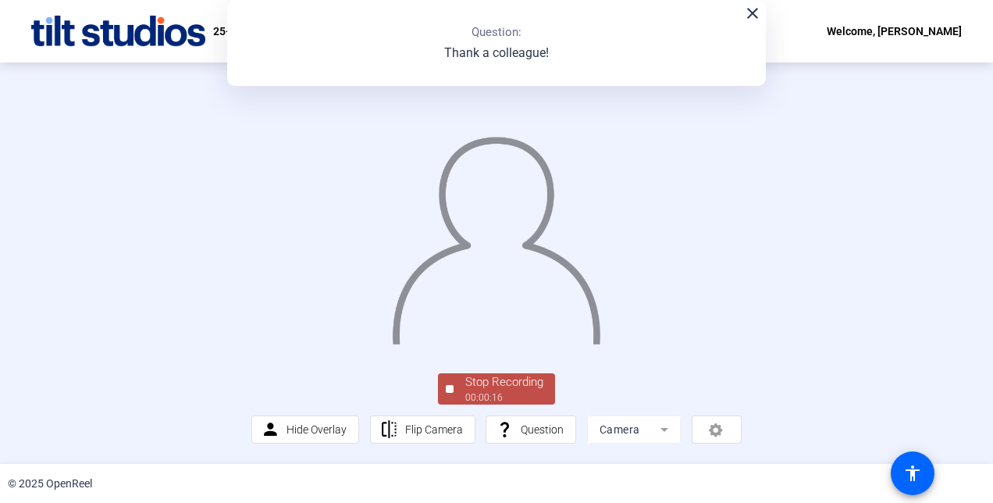
scroll to position [94, 0]
click at [495, 385] on div "Stop Recording" at bounding box center [504, 382] width 78 height 18
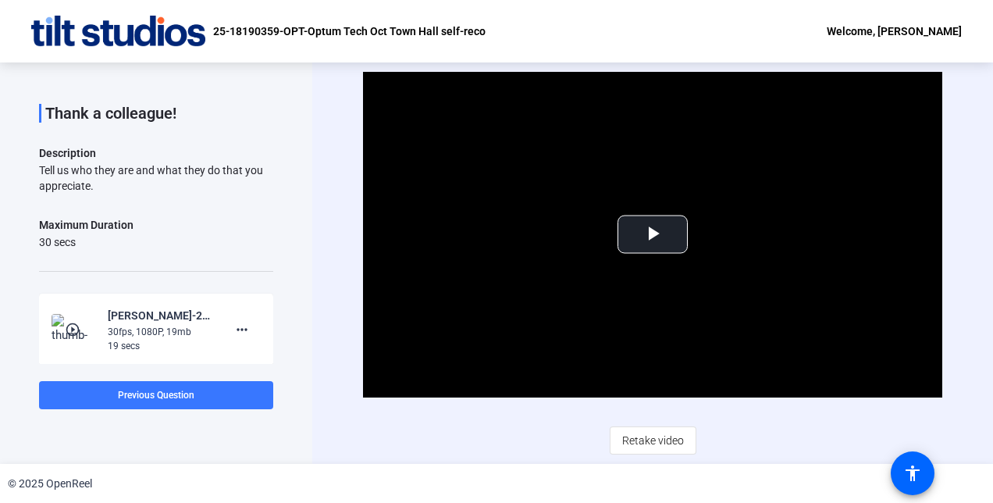
scroll to position [188, 0]
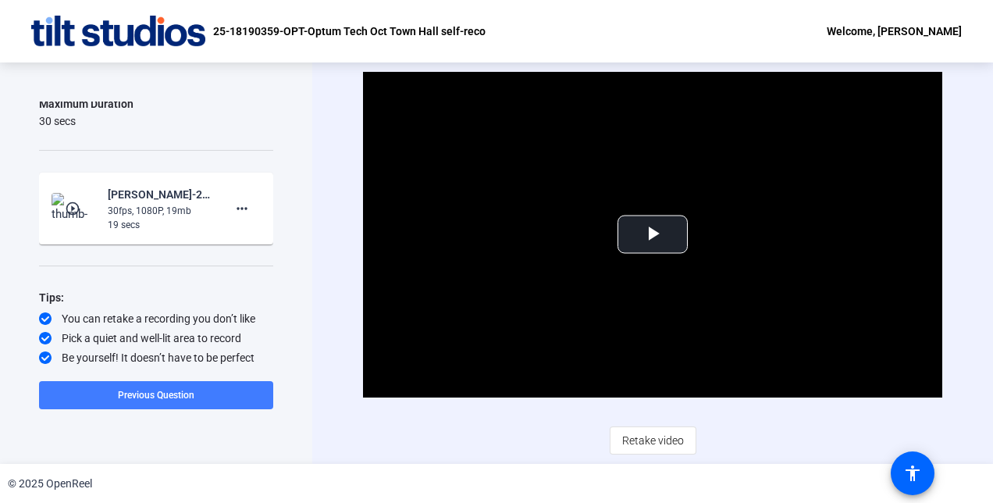
click at [173, 387] on span at bounding box center [156, 394] width 234 height 37
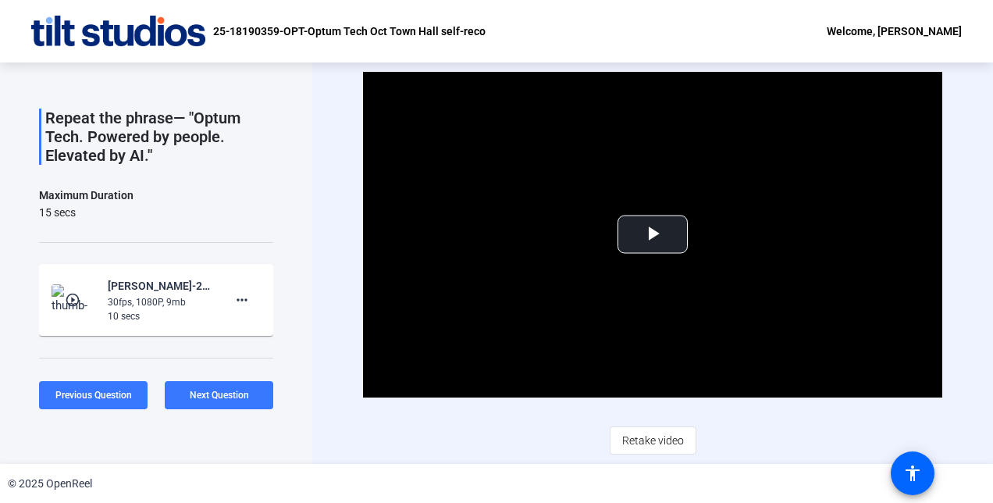
scroll to position [66, 0]
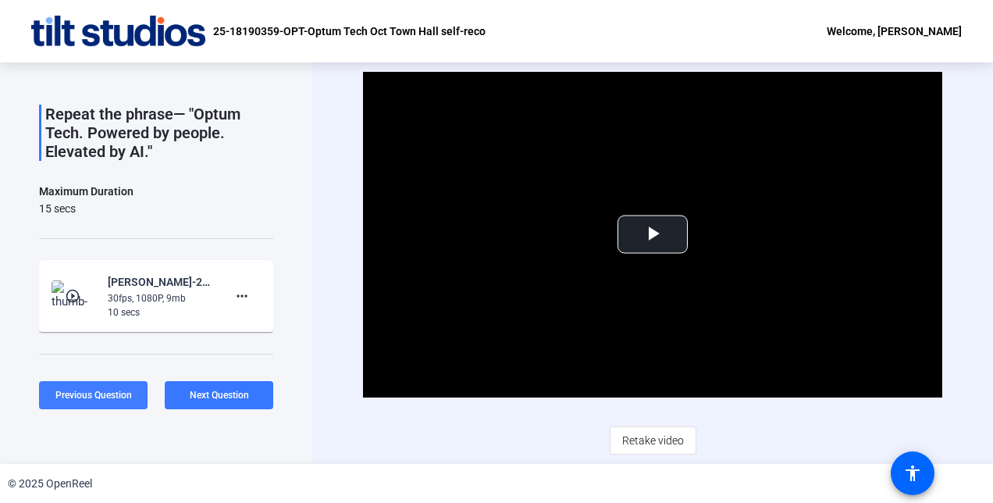
click at [98, 389] on span "Previous Question" at bounding box center [93, 395] width 77 height 12
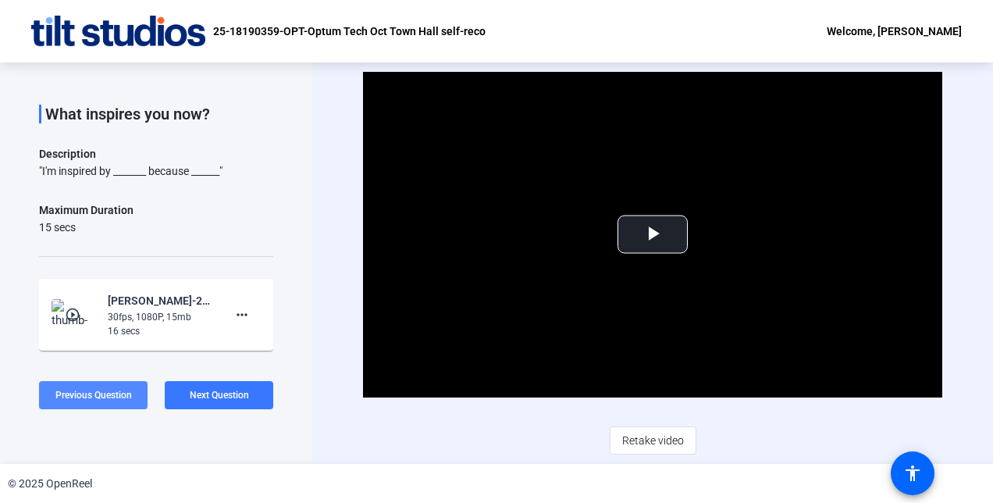
click at [98, 389] on span "Previous Question" at bounding box center [93, 395] width 77 height 12
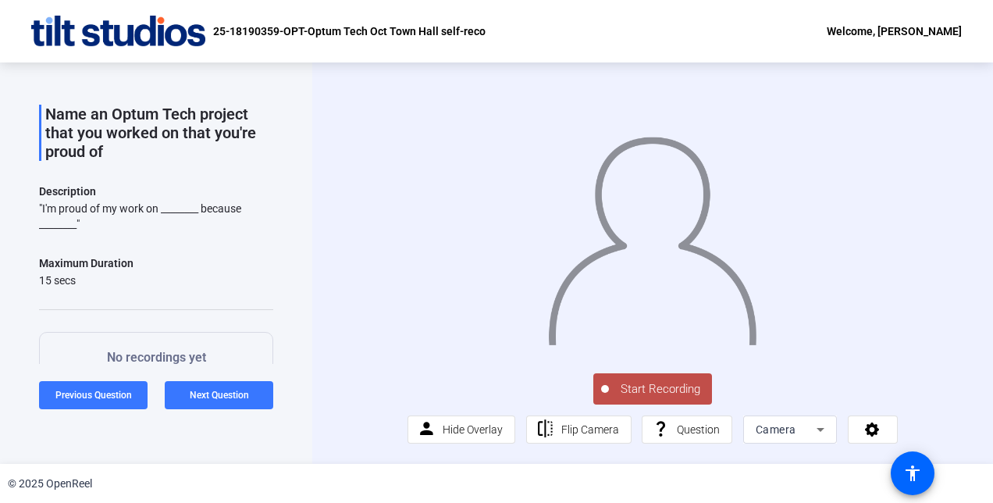
click at [665, 398] on span "Start Recording" at bounding box center [660, 389] width 103 height 18
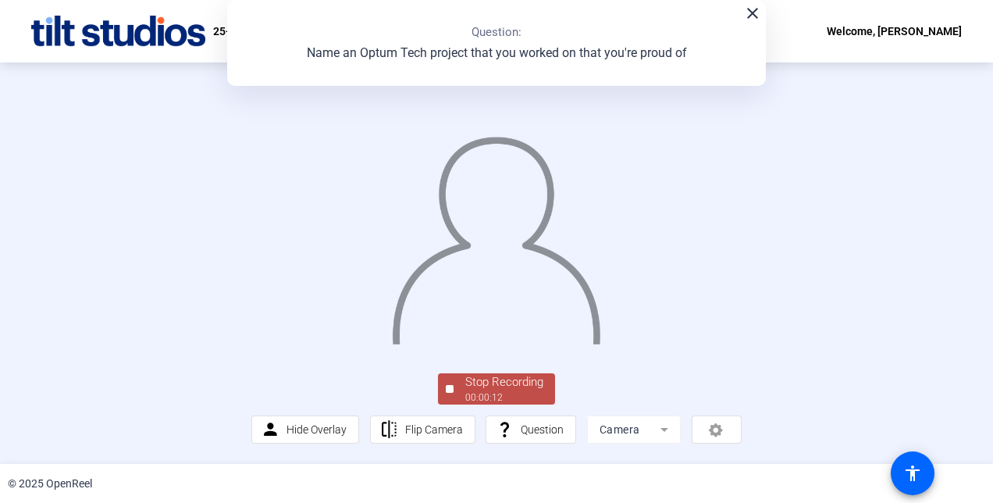
scroll to position [94, 0]
click at [485, 391] on div "Stop Recording" at bounding box center [504, 382] width 78 height 18
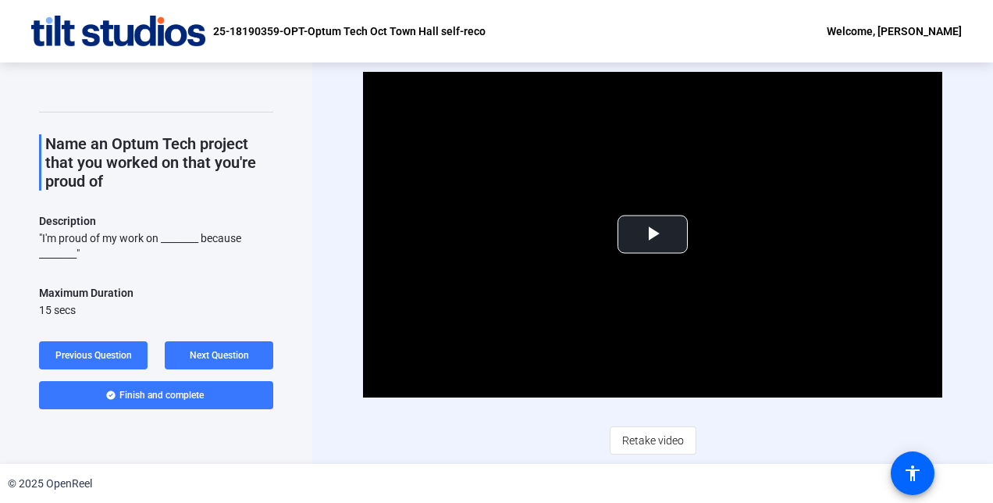
scroll to position [33, 0]
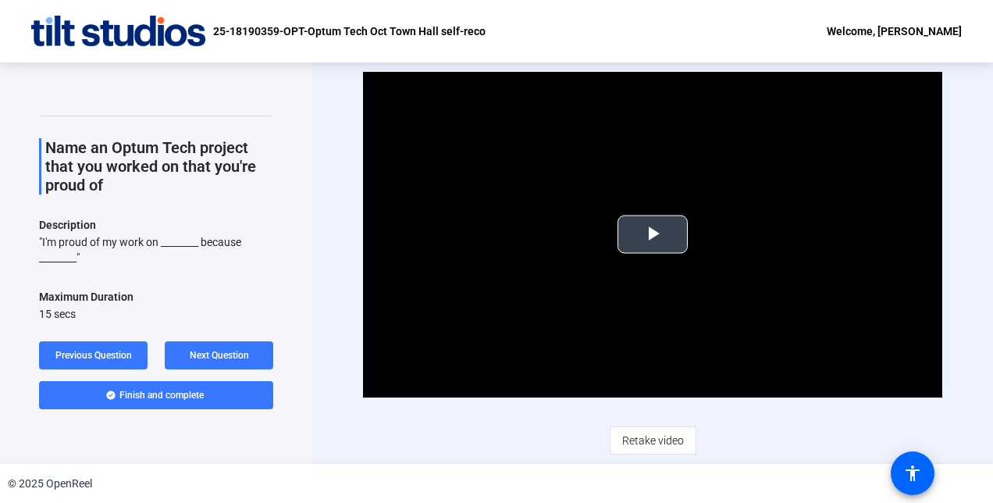
click at [653, 234] on span "Video Player" at bounding box center [653, 234] width 0 height 0
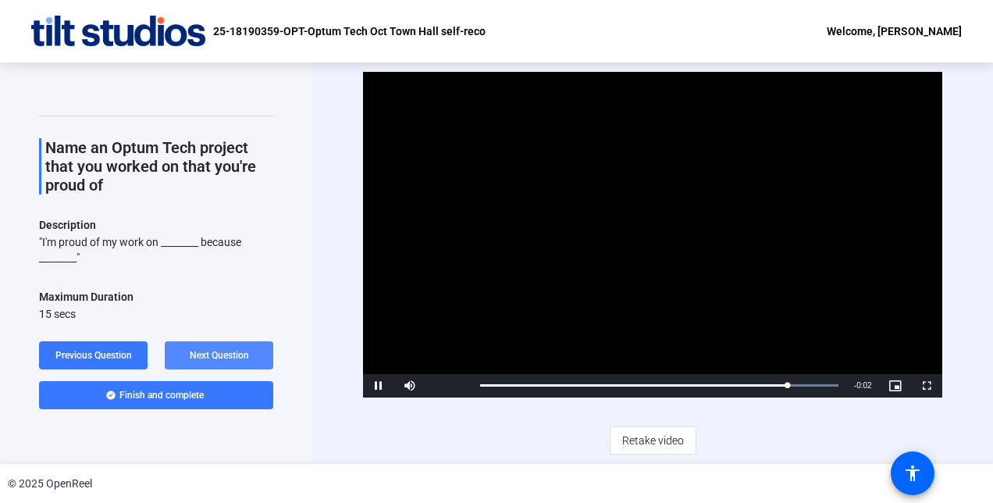
click at [217, 353] on span "Next Question" at bounding box center [219, 355] width 59 height 11
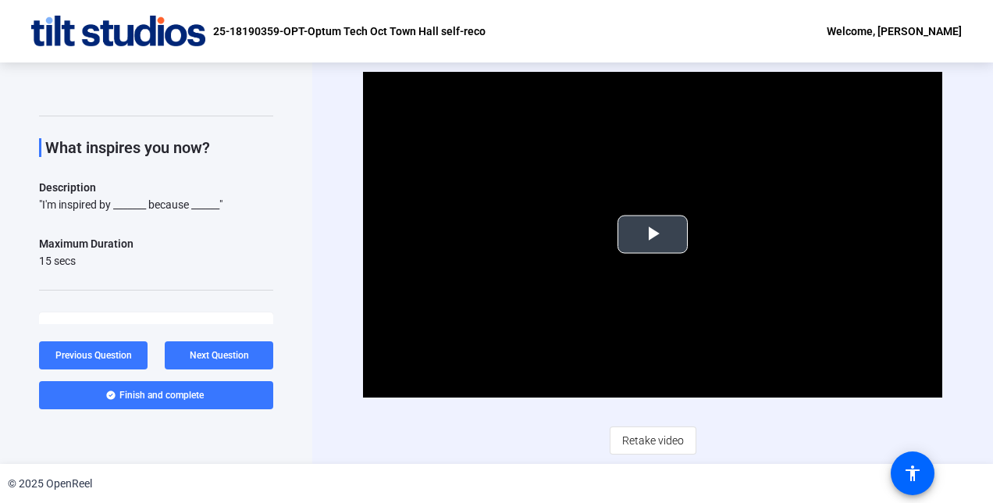
click at [653, 234] on span "Video Player" at bounding box center [653, 234] width 0 height 0
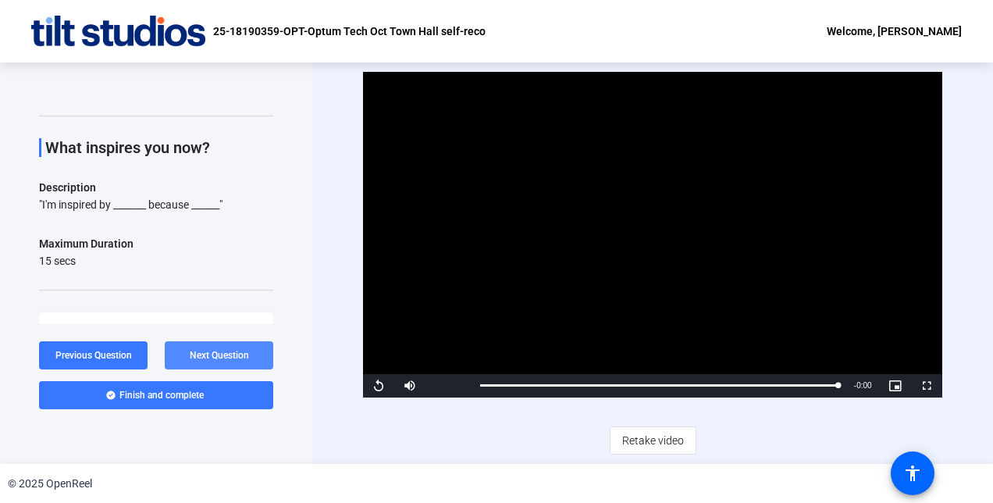
click at [222, 356] on span "Next Question" at bounding box center [219, 355] width 59 height 11
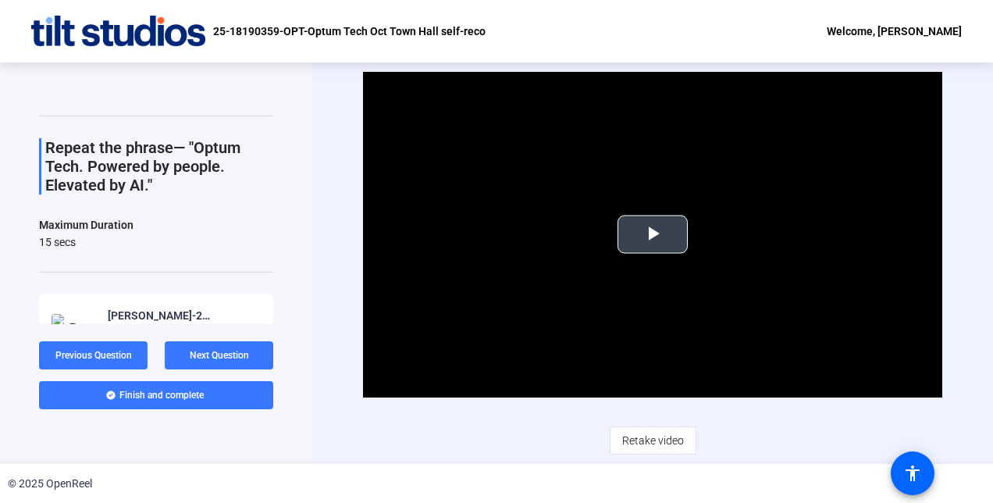
click at [653, 234] on span "Video Player" at bounding box center [653, 234] width 0 height 0
click at [219, 354] on span "Next Question" at bounding box center [219, 355] width 59 height 11
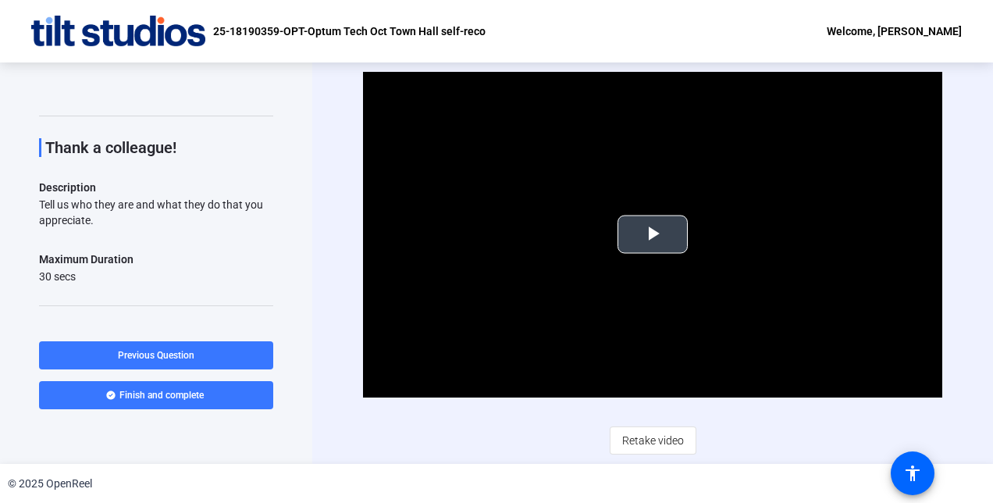
click at [653, 234] on span "Video Player" at bounding box center [653, 234] width 0 height 0
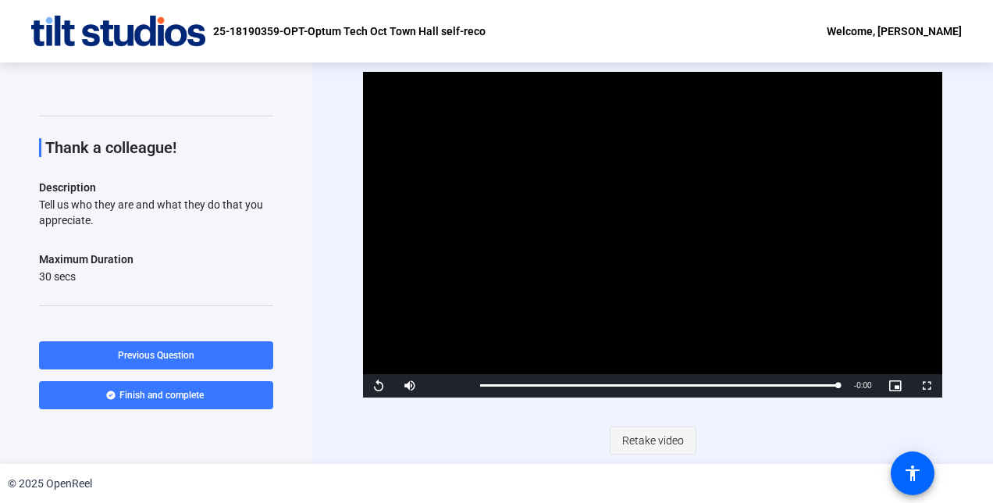
click at [653, 433] on span "Retake video" at bounding box center [653, 441] width 62 height 30
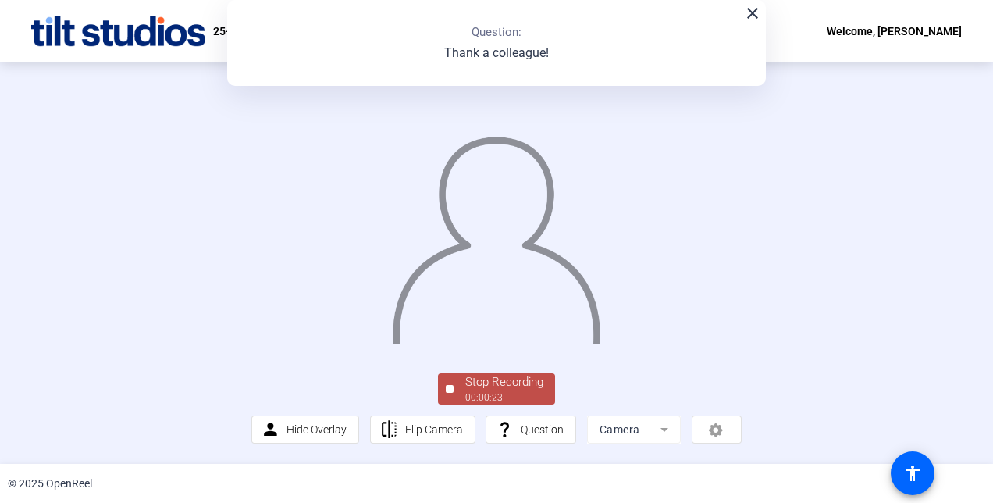
click at [511, 391] on div "Stop Recording" at bounding box center [504, 382] width 78 height 18
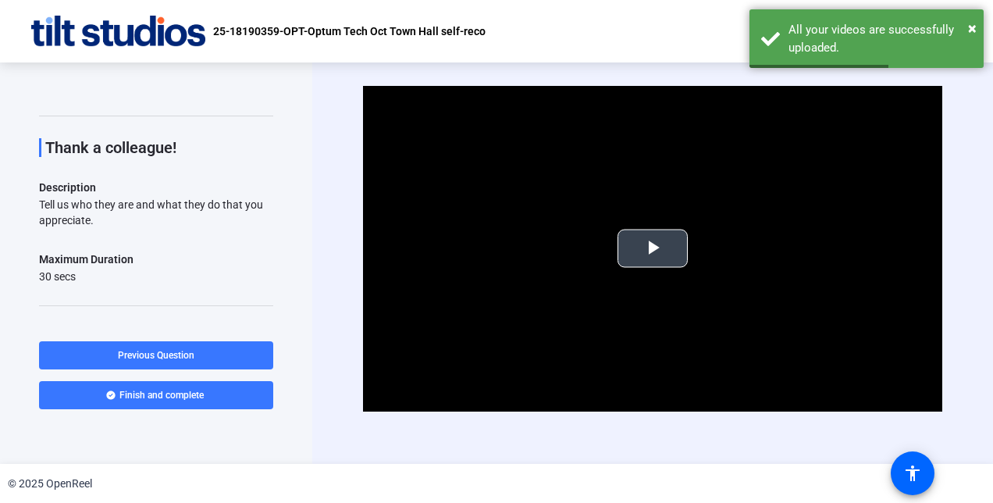
click at [653, 248] on span "Video Player" at bounding box center [653, 248] width 0 height 0
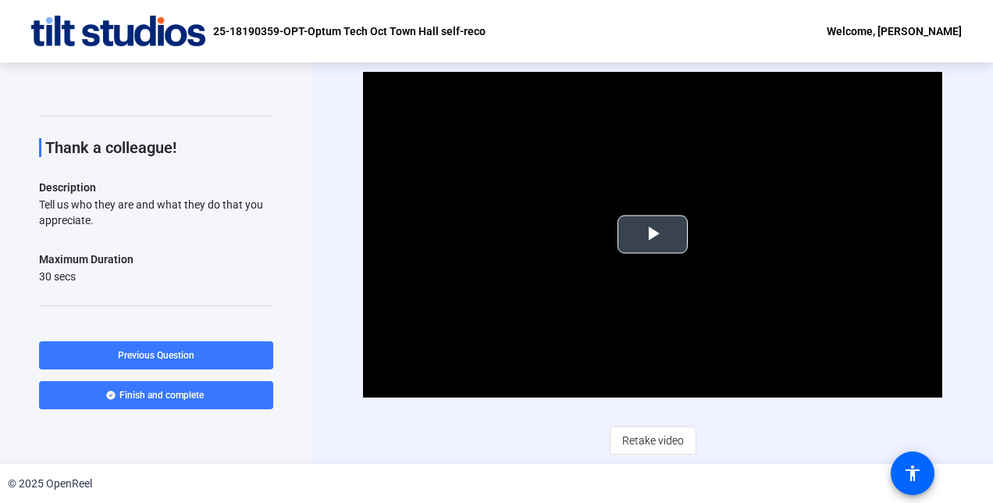
click at [653, 234] on span "Video Player" at bounding box center [653, 234] width 0 height 0
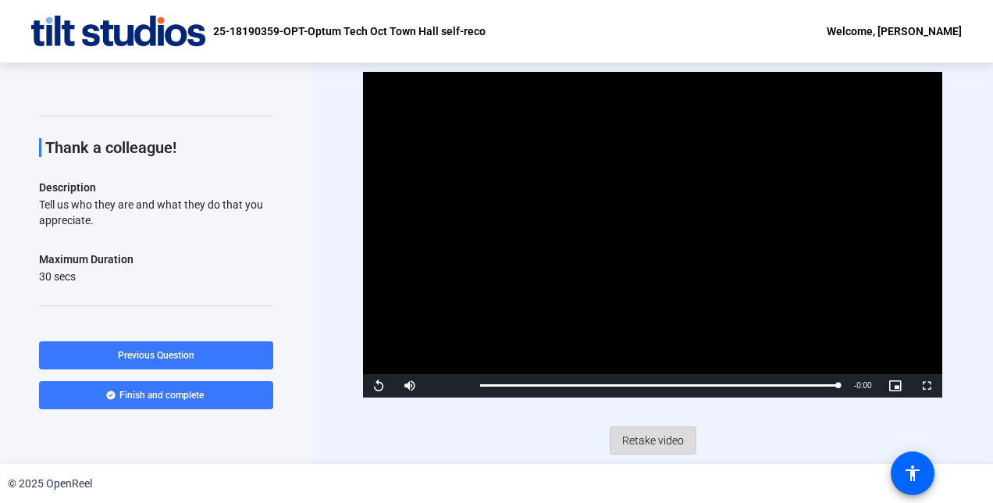
click at [665, 440] on span "Retake video" at bounding box center [653, 441] width 62 height 30
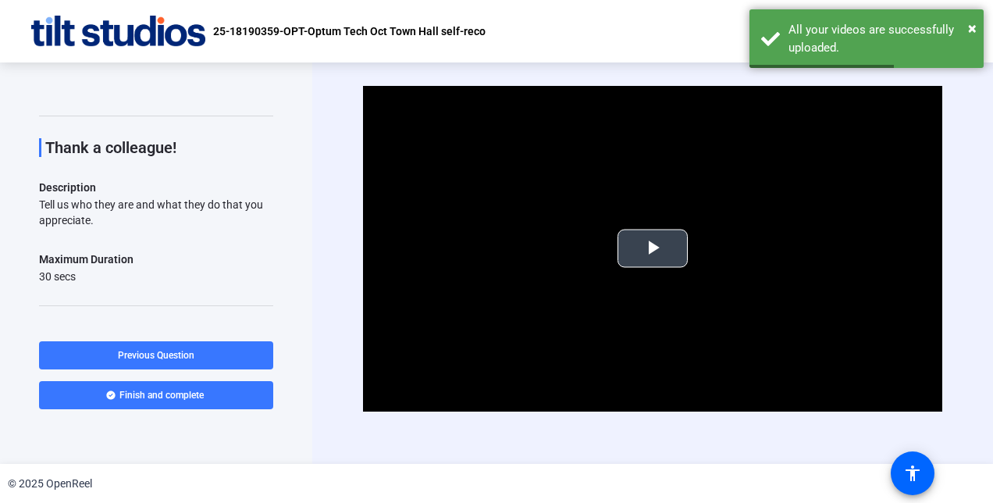
click at [653, 248] on span "Video Player" at bounding box center [653, 248] width 0 height 0
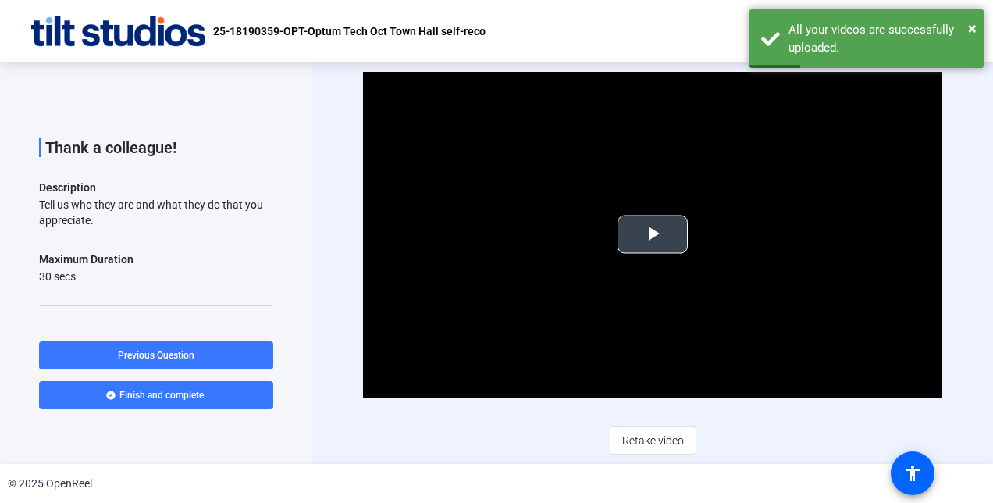
click at [653, 234] on span "Video Player" at bounding box center [653, 234] width 0 height 0
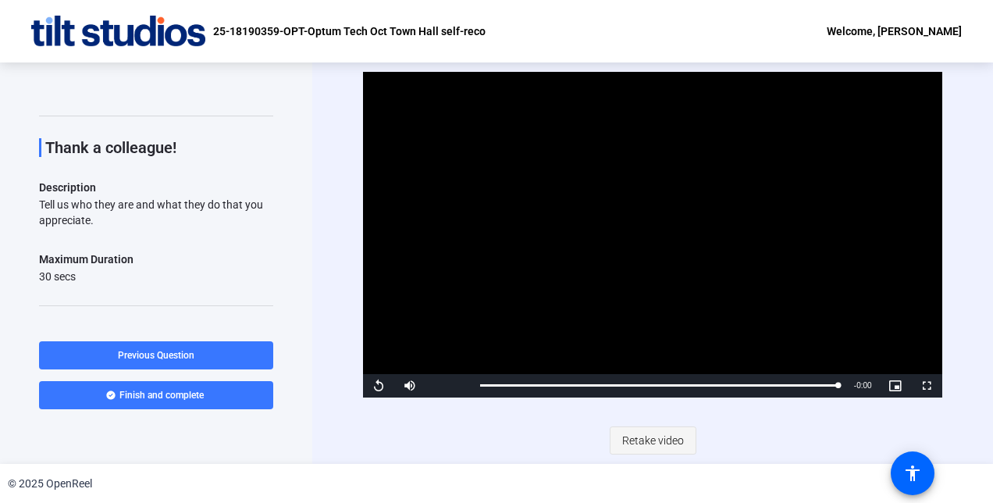
click at [647, 437] on span "Retake video" at bounding box center [653, 441] width 62 height 30
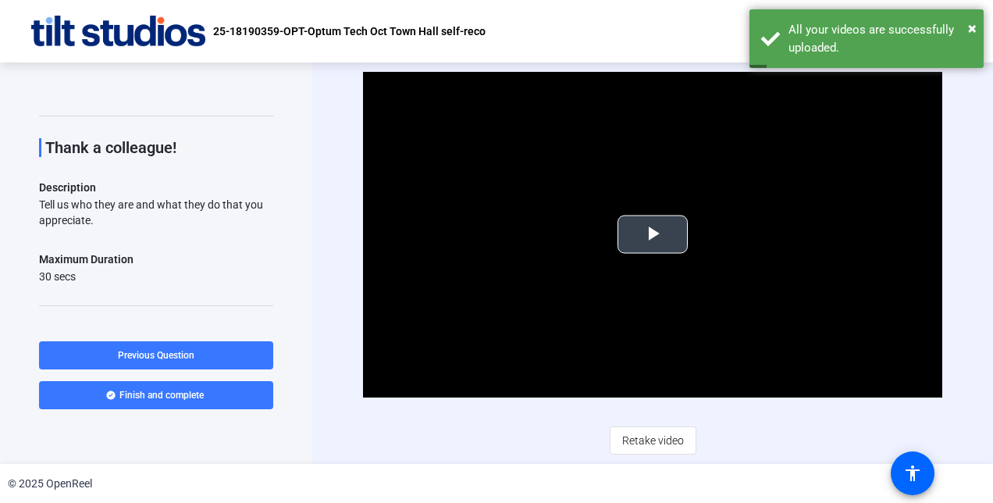
click at [653, 234] on span "Video Player" at bounding box center [653, 234] width 0 height 0
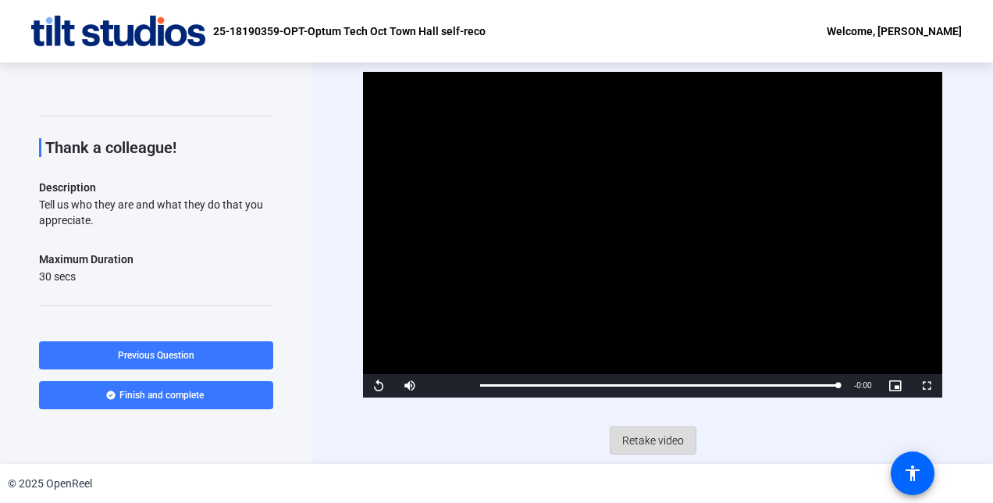
click at [654, 442] on span "Retake video" at bounding box center [653, 441] width 62 height 30
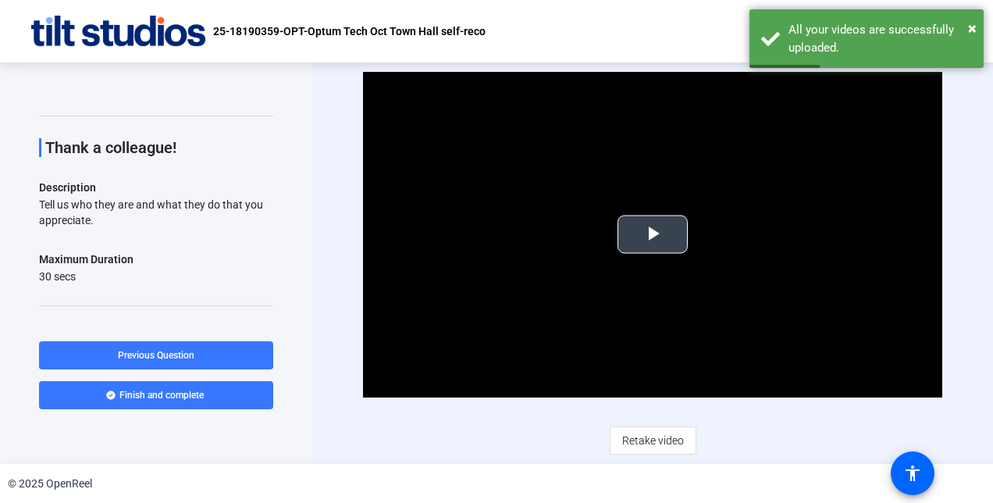
click at [653, 234] on span "Video Player" at bounding box center [653, 234] width 0 height 0
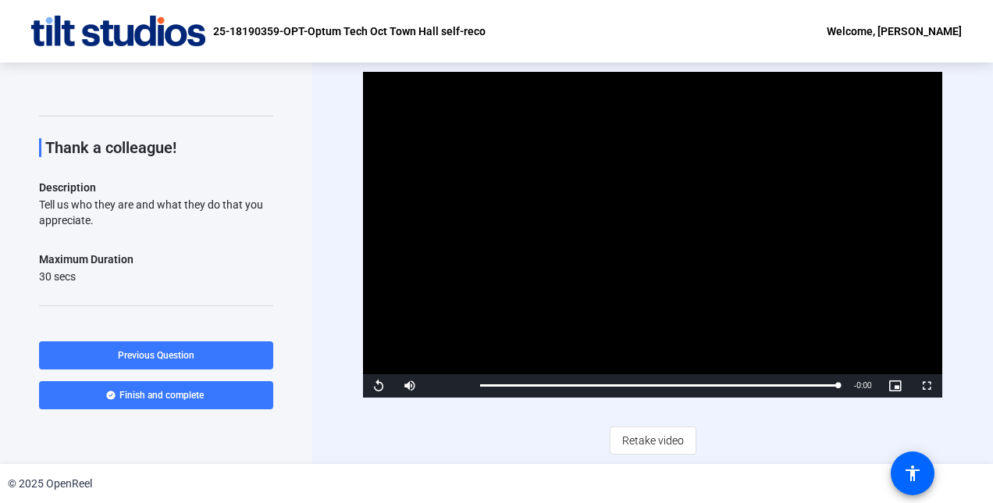
scroll to position [228, 0]
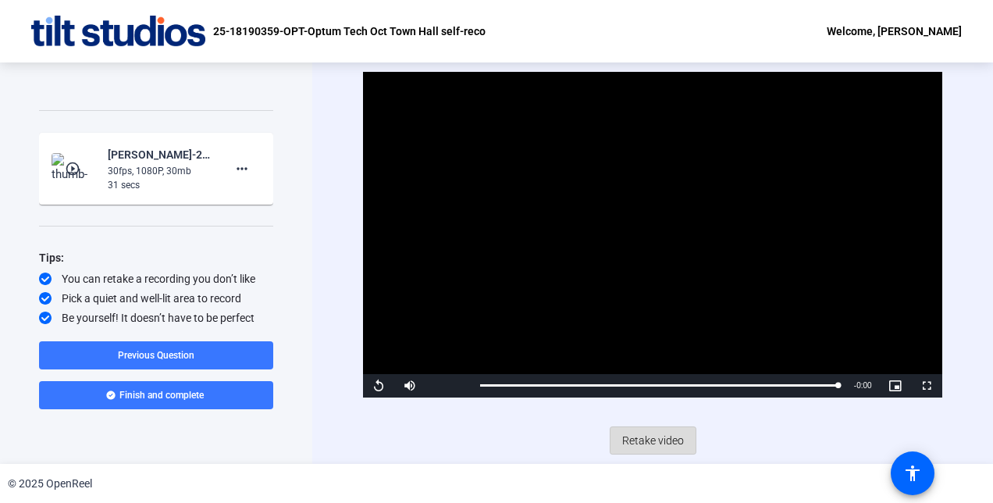
click at [656, 442] on span "Retake video" at bounding box center [653, 441] width 62 height 30
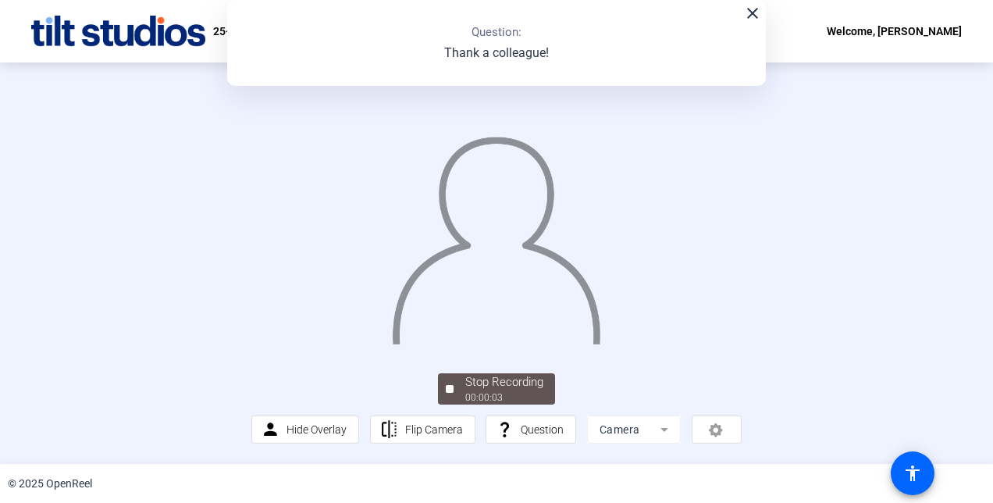
scroll to position [94, 0]
click at [503, 391] on div "Stop Recording" at bounding box center [504, 382] width 78 height 18
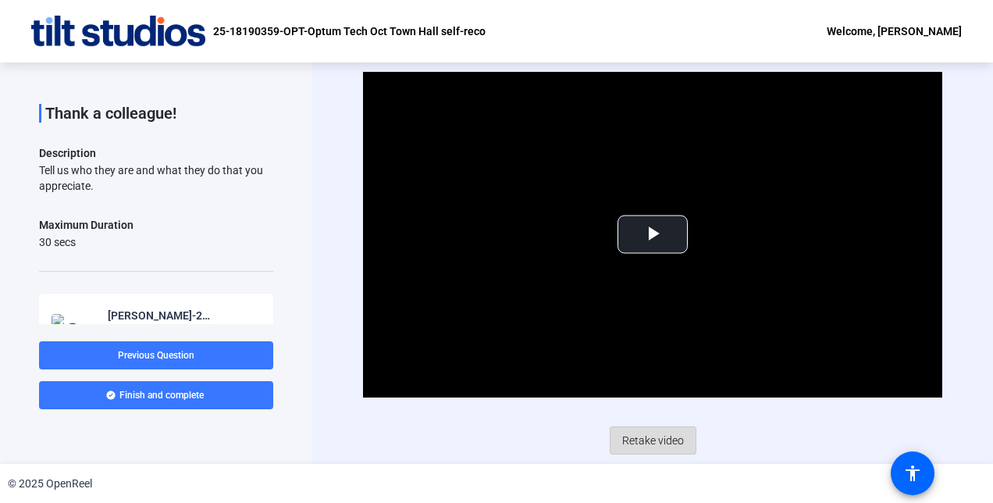
click at [654, 435] on span "Retake video" at bounding box center [653, 441] width 62 height 30
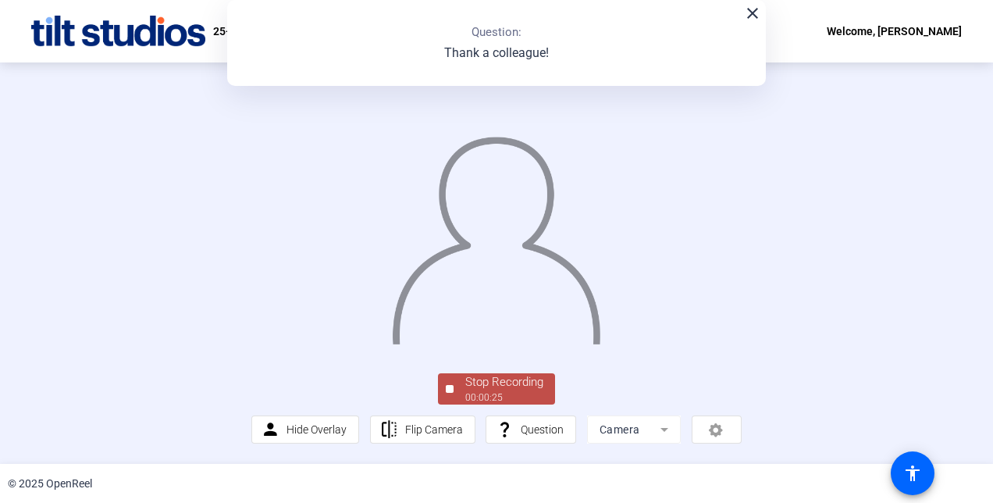
scroll to position [94, 0]
click at [515, 385] on div "Stop Recording" at bounding box center [504, 382] width 78 height 18
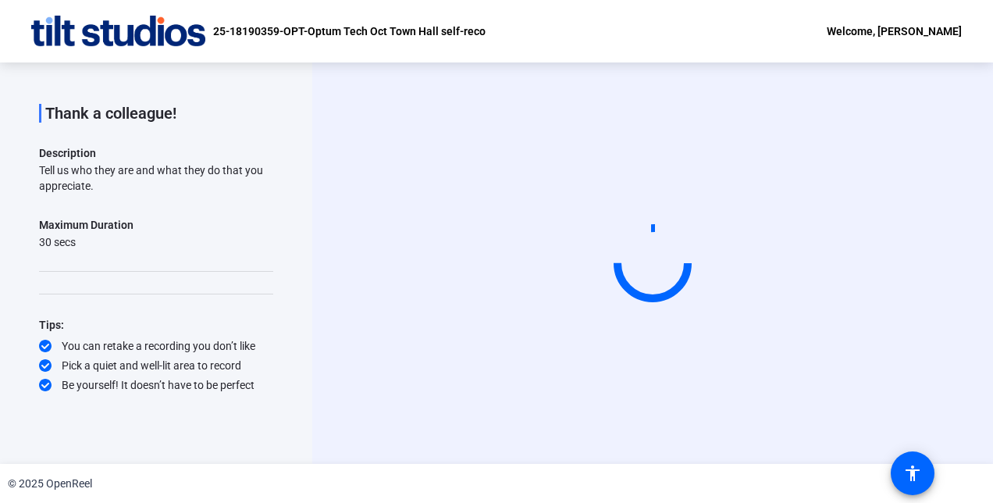
scroll to position [0, 0]
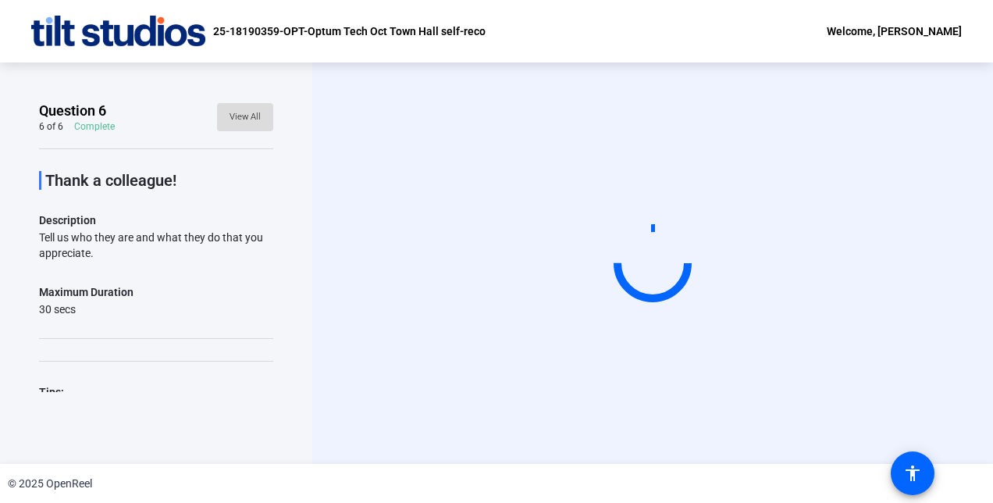
click at [241, 114] on span "View All" at bounding box center [245, 116] width 31 height 23
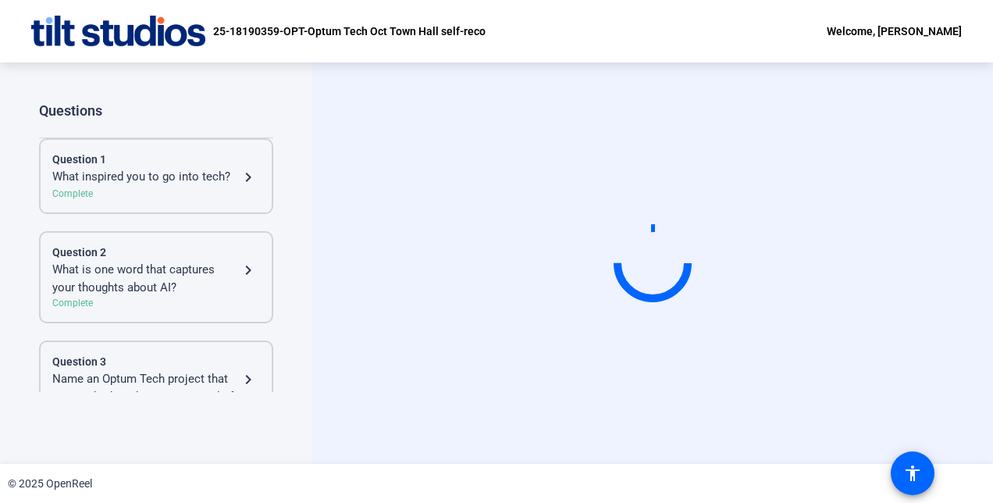
click at [84, 169] on div "What inspired you to go into tech?" at bounding box center [145, 177] width 187 height 19
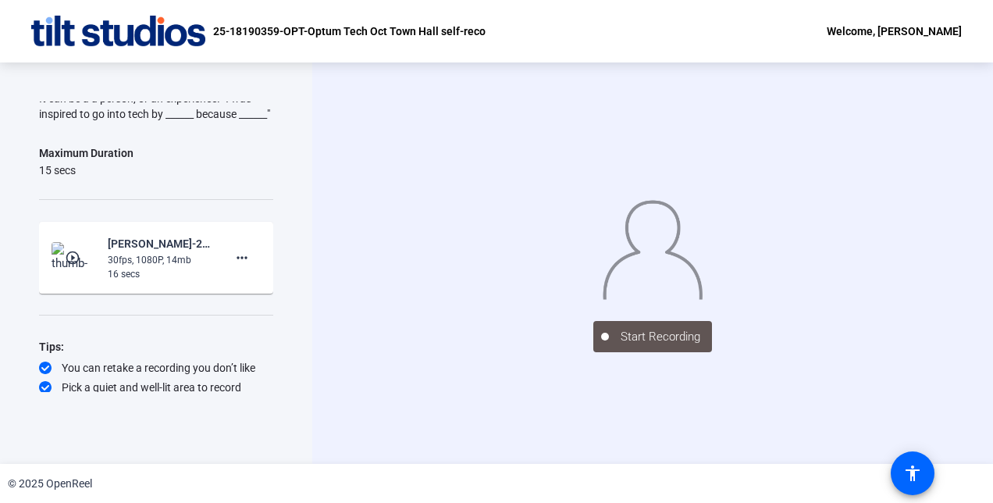
scroll to position [190, 0]
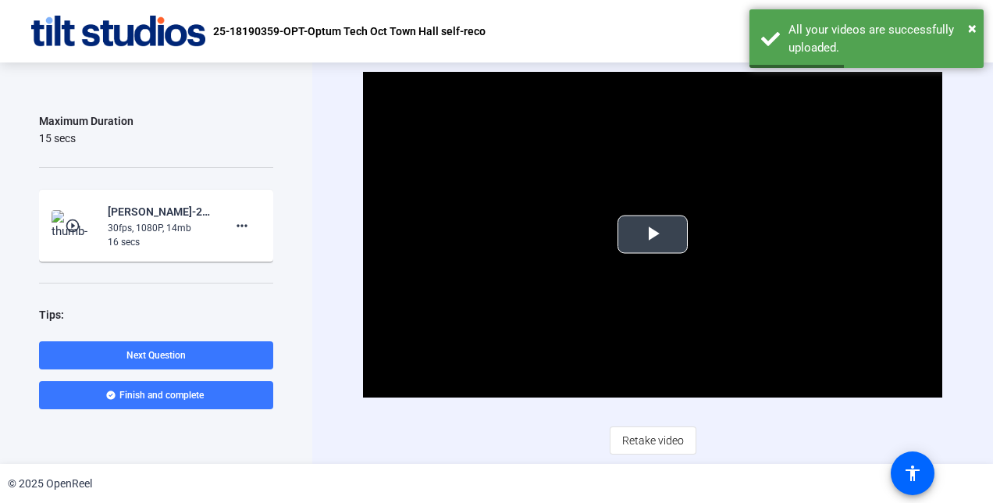
click at [653, 234] on span "Video Player" at bounding box center [653, 234] width 0 height 0
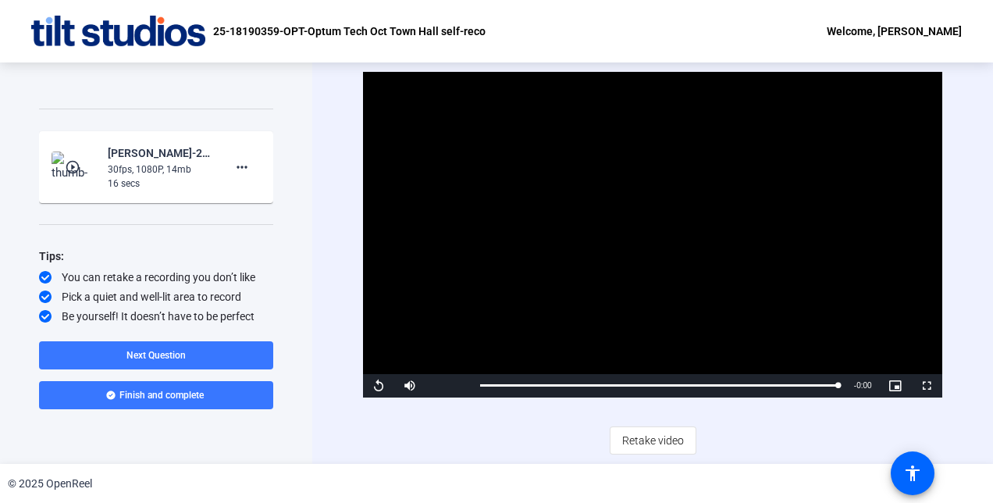
scroll to position [262, 0]
click at [159, 350] on span "Next Question" at bounding box center [156, 355] width 59 height 11
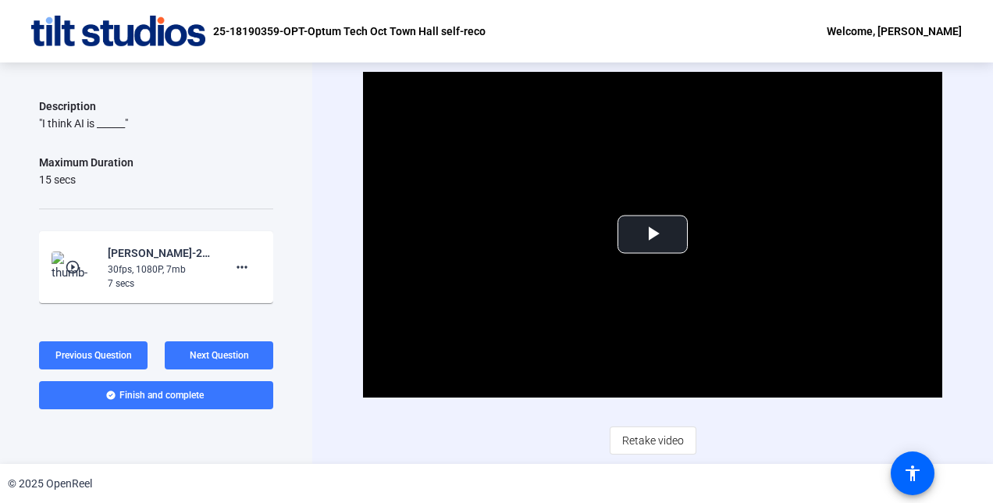
scroll to position [137, 0]
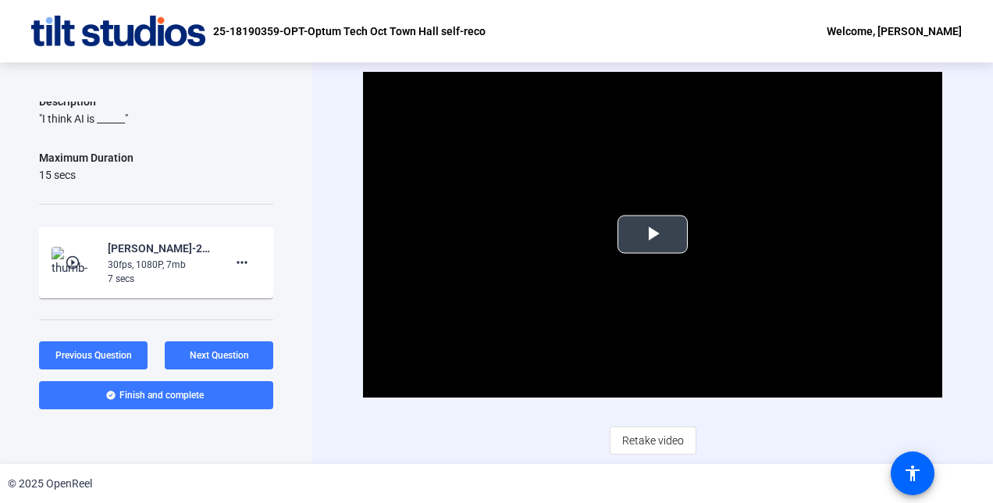
click at [653, 234] on span "Video Player" at bounding box center [653, 234] width 0 height 0
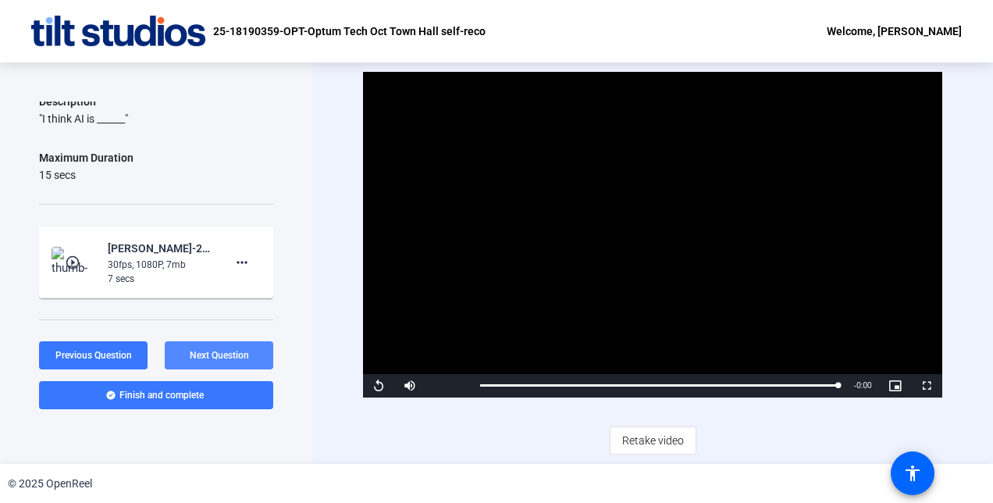
click at [226, 351] on span "Next Question" at bounding box center [219, 355] width 59 height 11
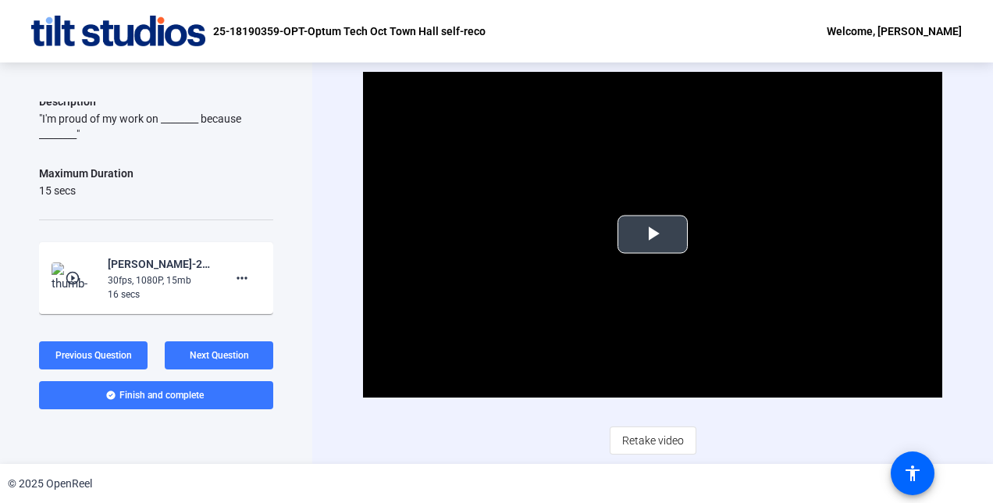
click at [653, 234] on span "Video Player" at bounding box center [653, 234] width 0 height 0
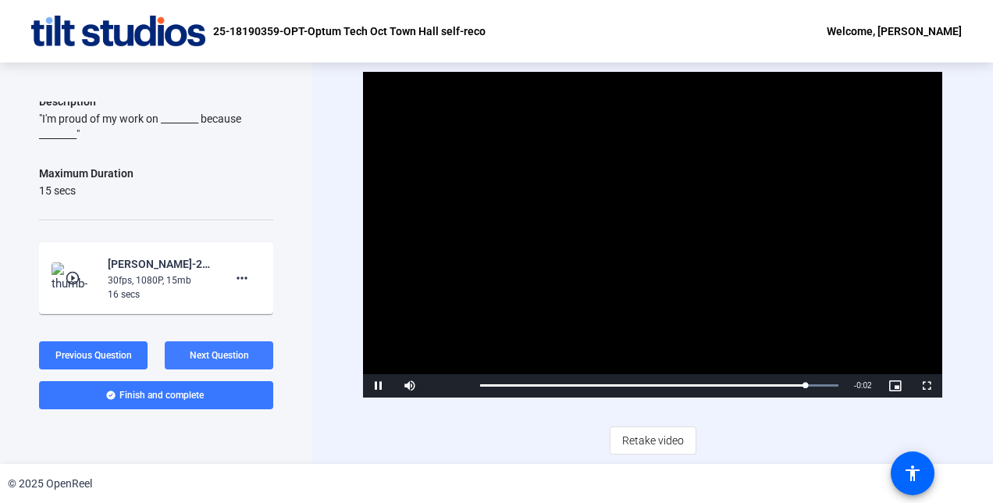
click at [220, 358] on span "Next Question" at bounding box center [219, 355] width 59 height 11
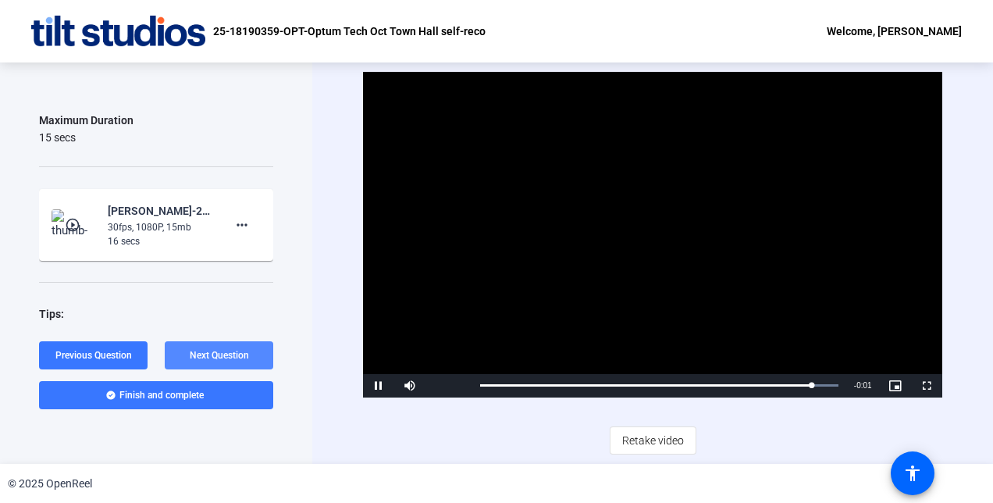
scroll to position [119, 0]
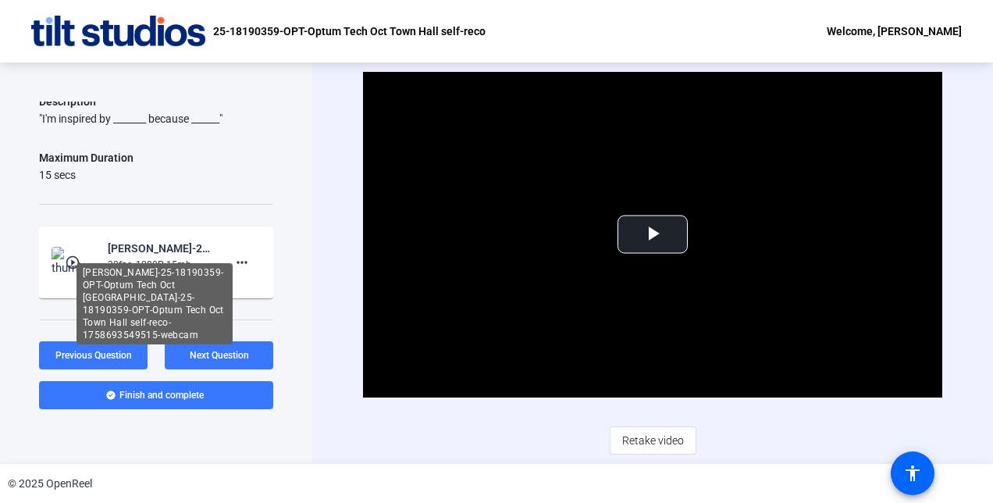
click at [141, 250] on div "Hemanta Kumar Hazarika-25-18190359-OPT-Optum Tech Oct Town Hall-25-18190359-OPT…" at bounding box center [160, 248] width 105 height 19
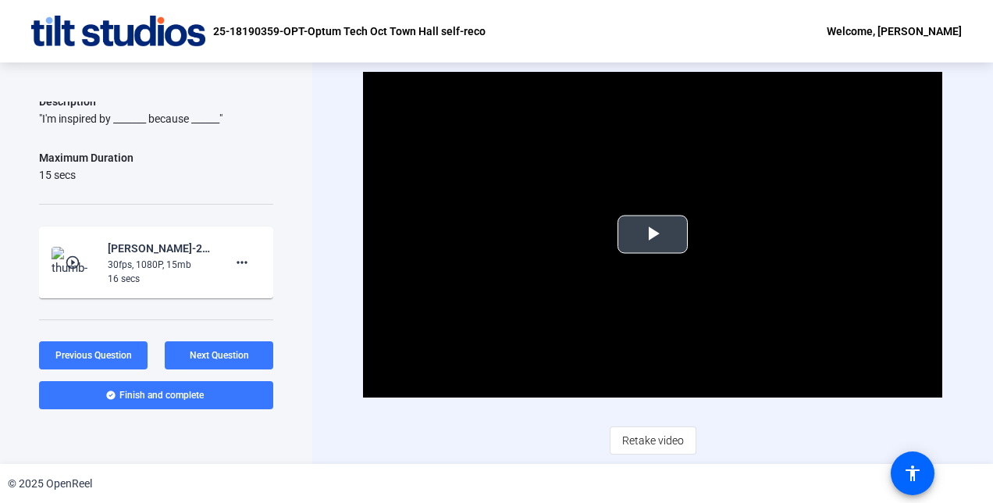
click at [653, 234] on span "Video Player" at bounding box center [653, 234] width 0 height 0
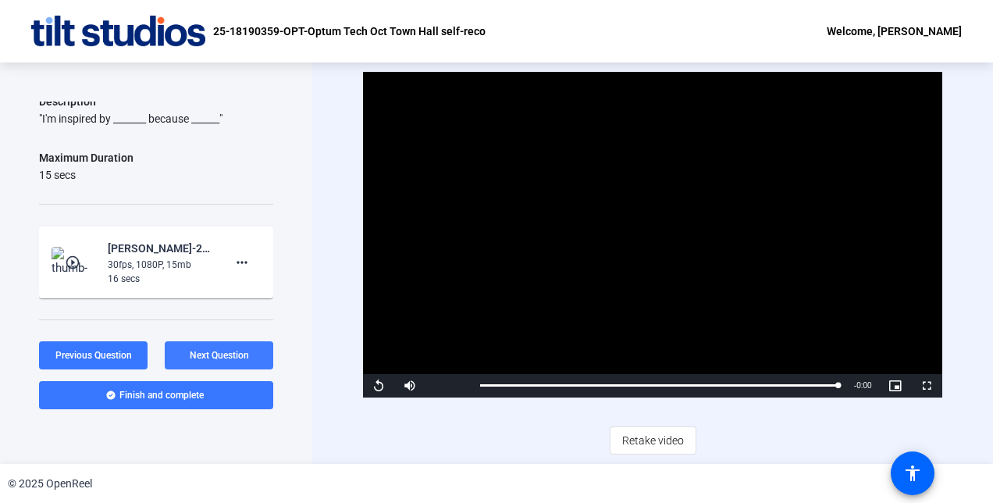
click at [219, 352] on span "Next Question" at bounding box center [219, 355] width 59 height 11
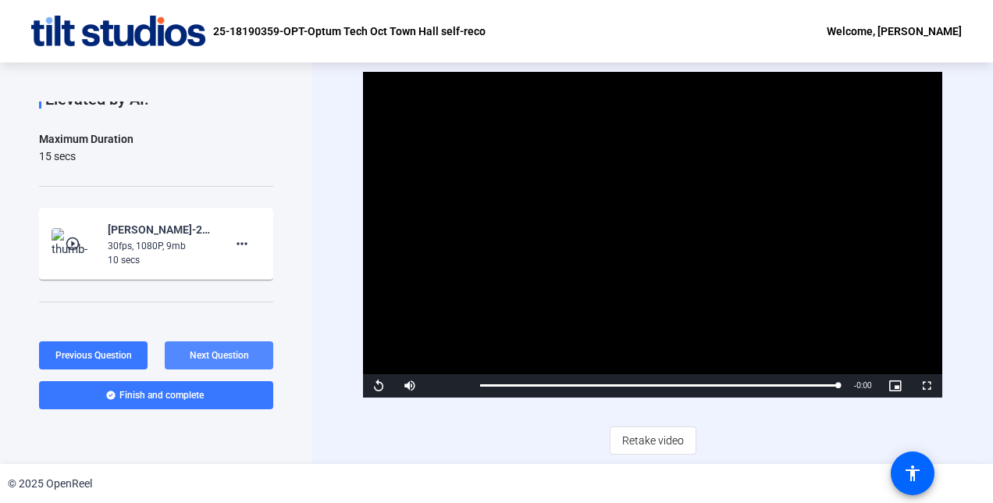
scroll to position [100, 0]
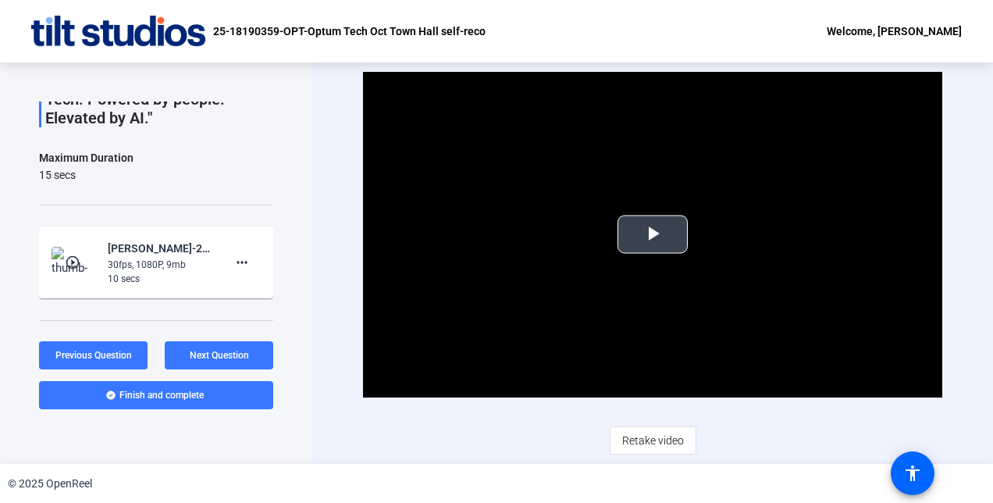
click at [653, 234] on span "Video Player" at bounding box center [653, 234] width 0 height 0
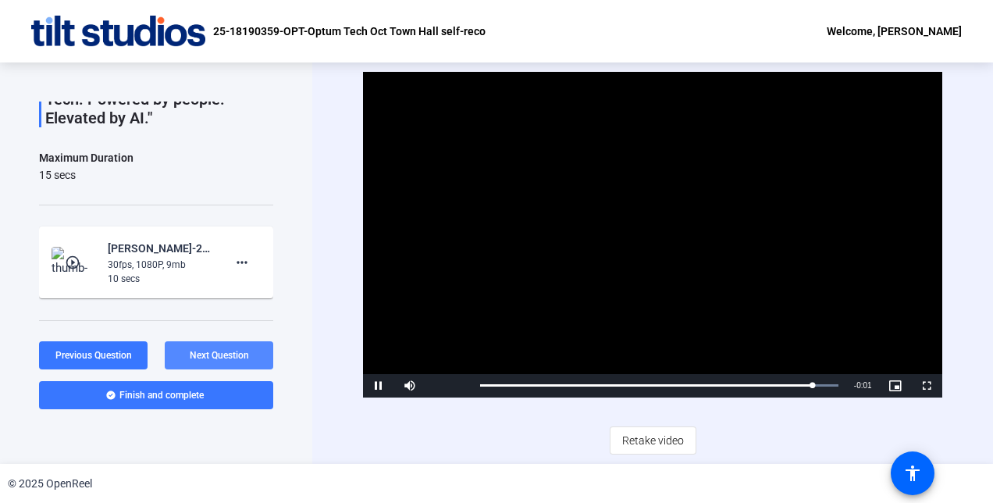
click at [227, 351] on span "Next Question" at bounding box center [219, 355] width 59 height 11
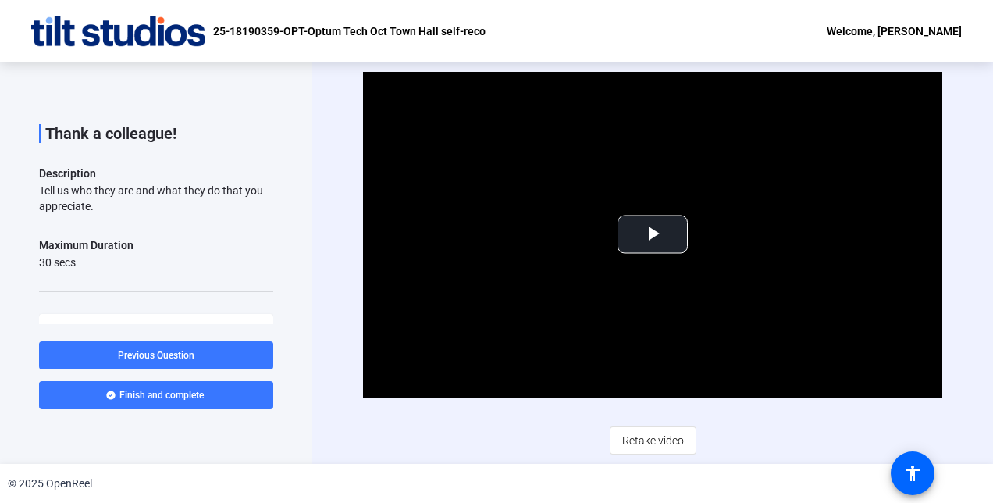
scroll to position [37, 0]
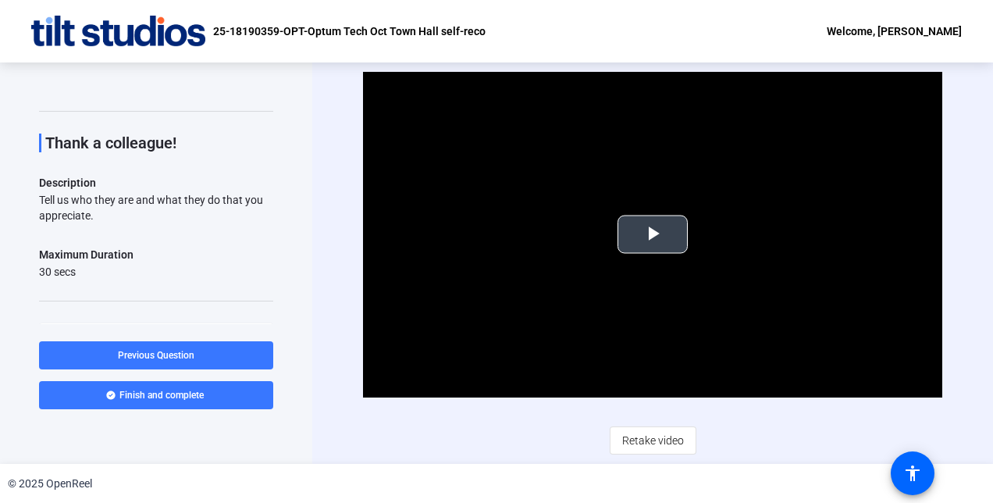
click at [653, 234] on span "Video Player" at bounding box center [653, 234] width 0 height 0
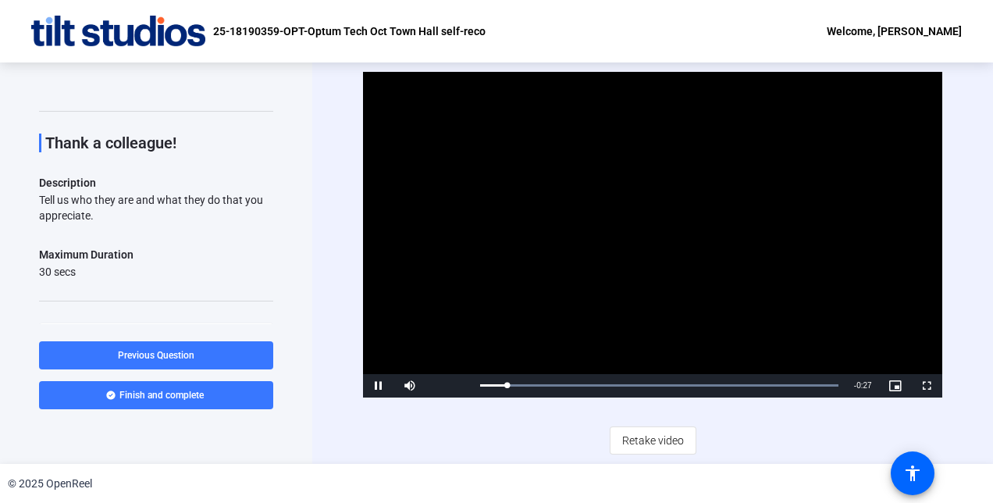
scroll to position [0, 0]
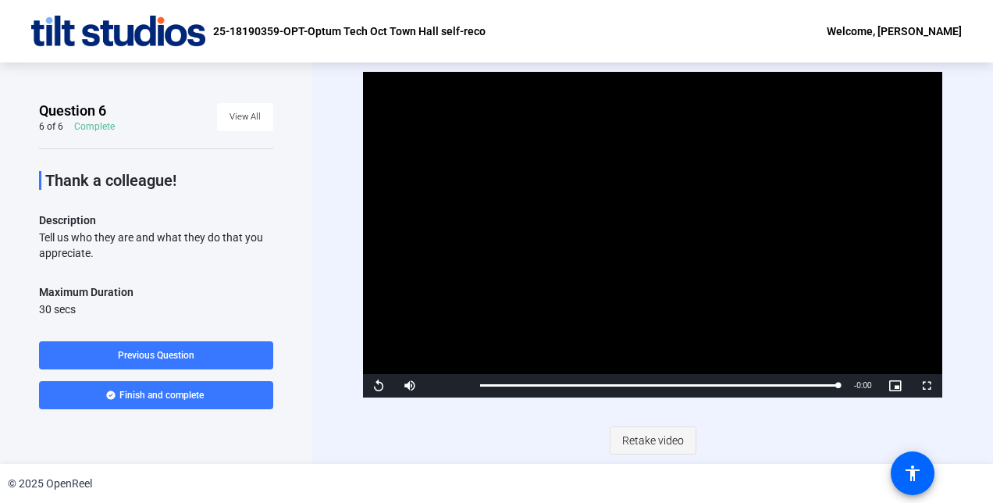
click at [661, 440] on span "Retake video" at bounding box center [653, 441] width 62 height 30
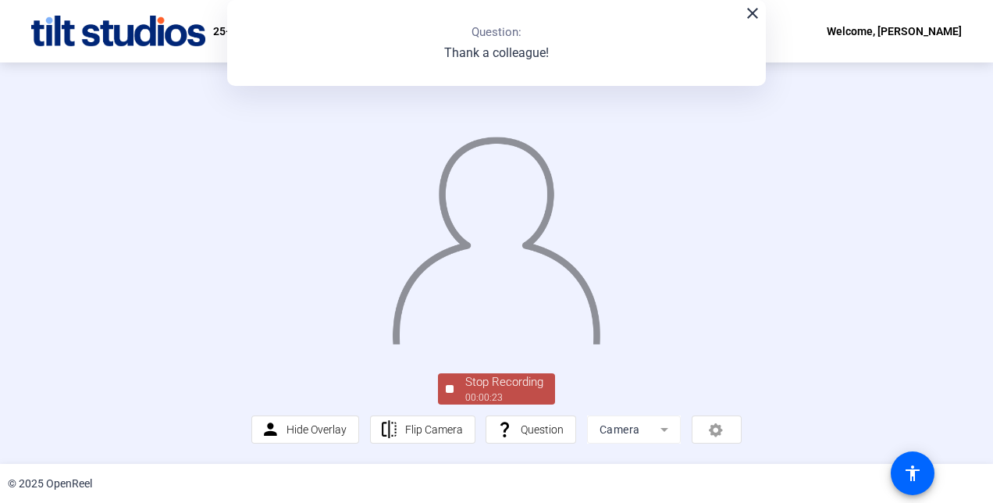
scroll to position [94, 0]
click at [503, 377] on div "Stop Recording" at bounding box center [504, 382] width 78 height 18
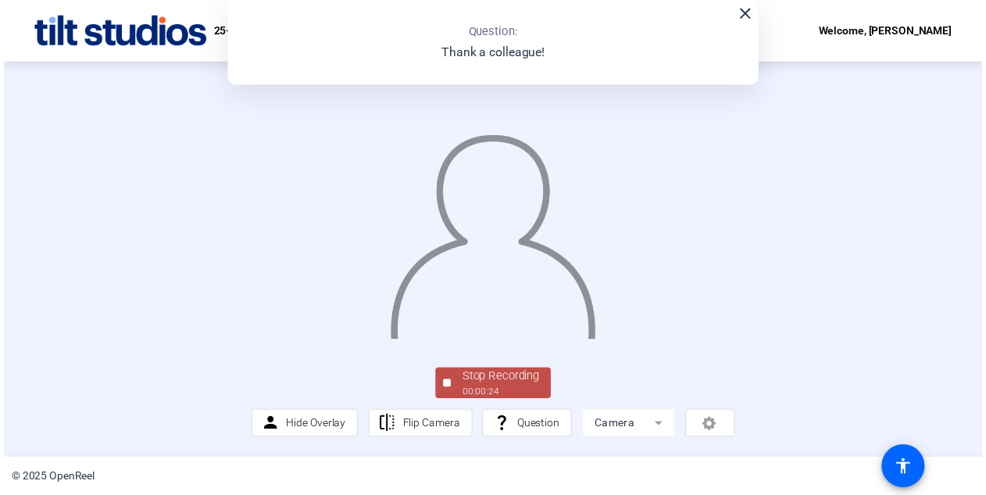
scroll to position [0, 0]
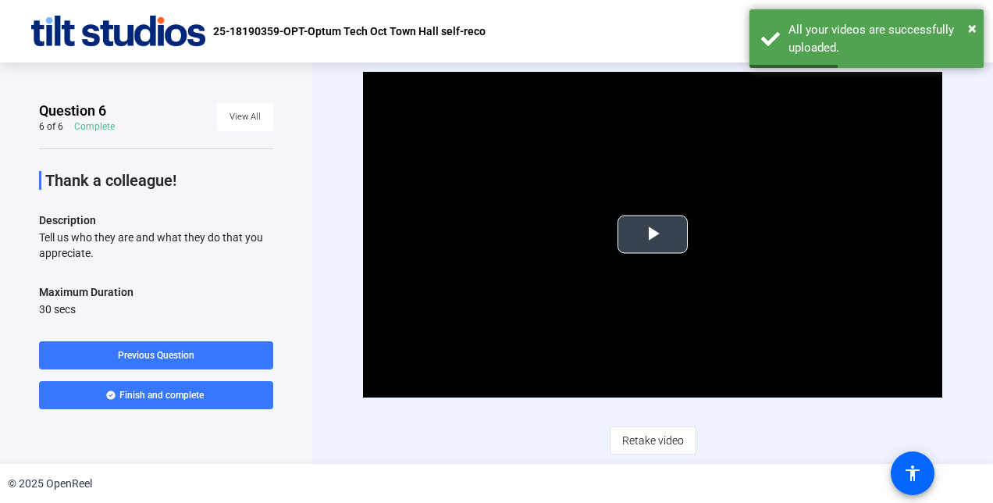
click at [653, 234] on span "Video Player" at bounding box center [653, 234] width 0 height 0
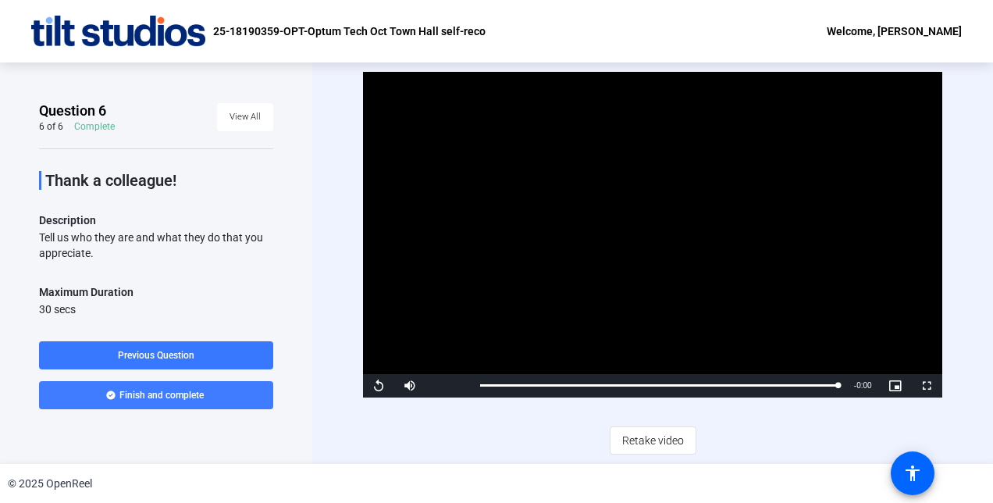
click at [191, 393] on span "Finish and complete" at bounding box center [161, 395] width 84 height 12
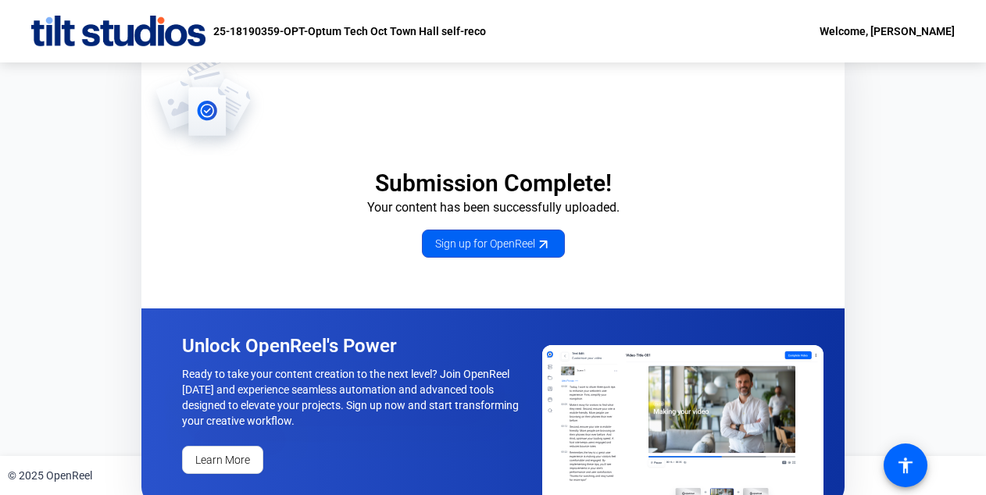
click at [494, 244] on span "Sign up for OpenReel" at bounding box center [493, 244] width 116 height 16
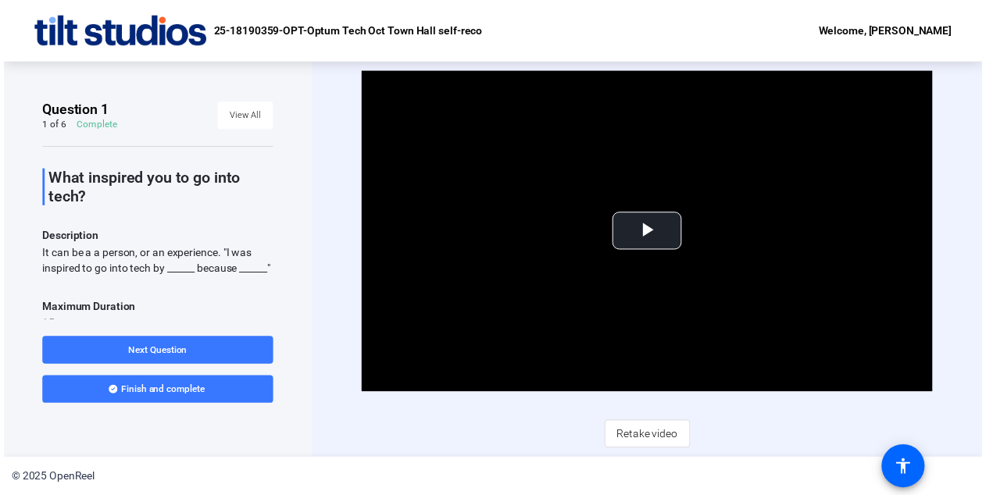
scroll to position [262, 0]
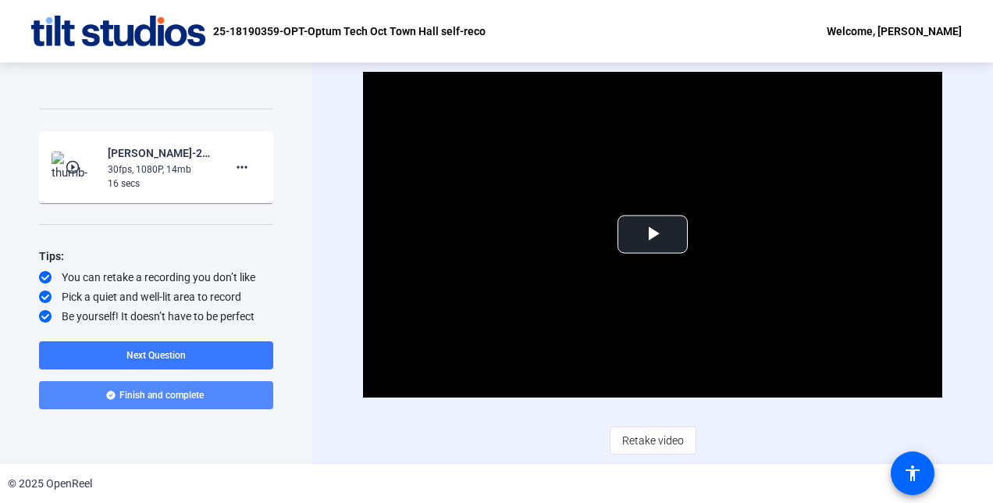
click at [167, 391] on span "Finish and complete" at bounding box center [161, 395] width 84 height 12
